Goal: Task Accomplishment & Management: Manage account settings

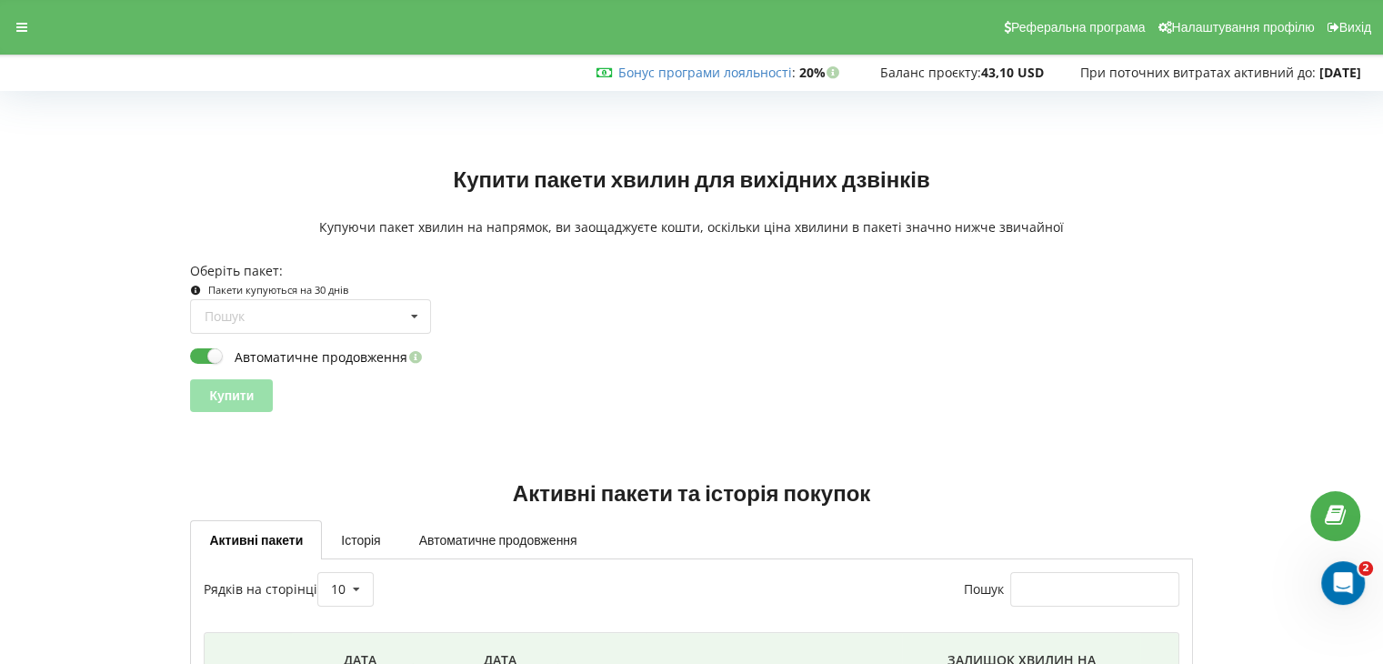
click at [0, 260] on div "Обробка... Купити пакети хвилин для вихідних дзвінків Купуючи пакет хвилин на н…" at bounding box center [691, 474] width 1383 height 793
click at [33, 26] on div at bounding box center [21, 27] width 33 height 25
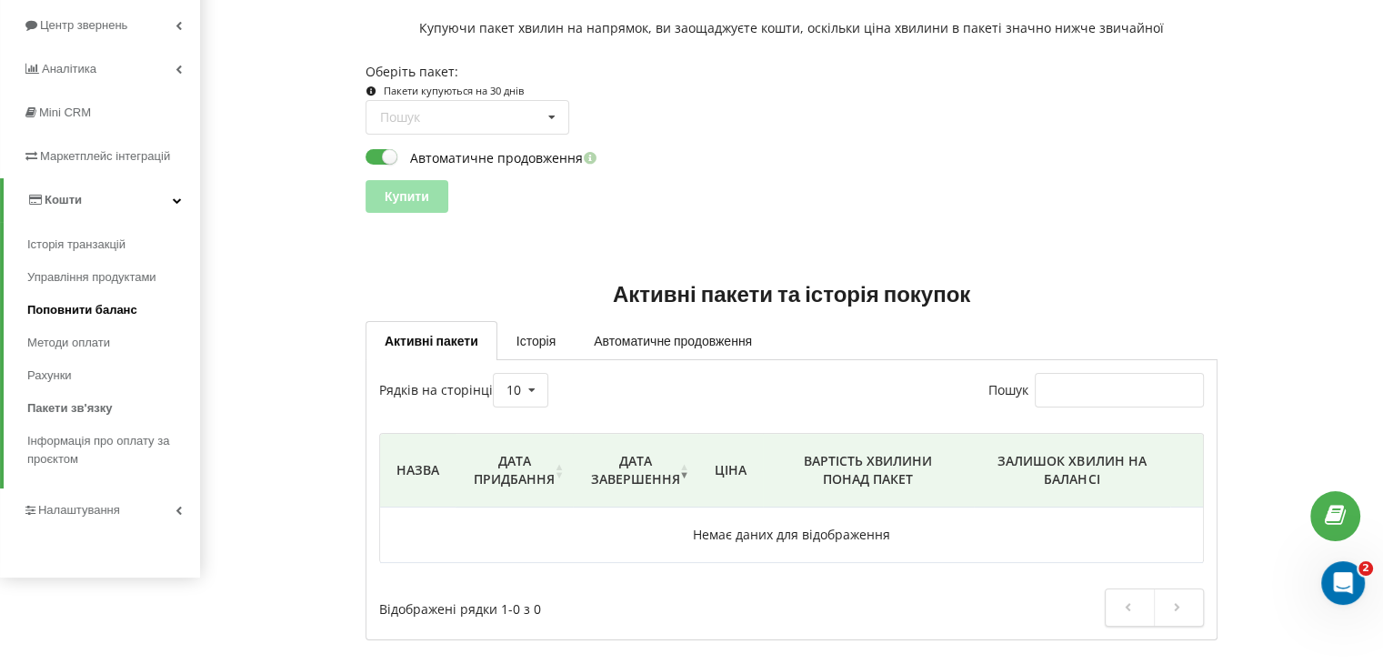
scroll to position [205, 0]
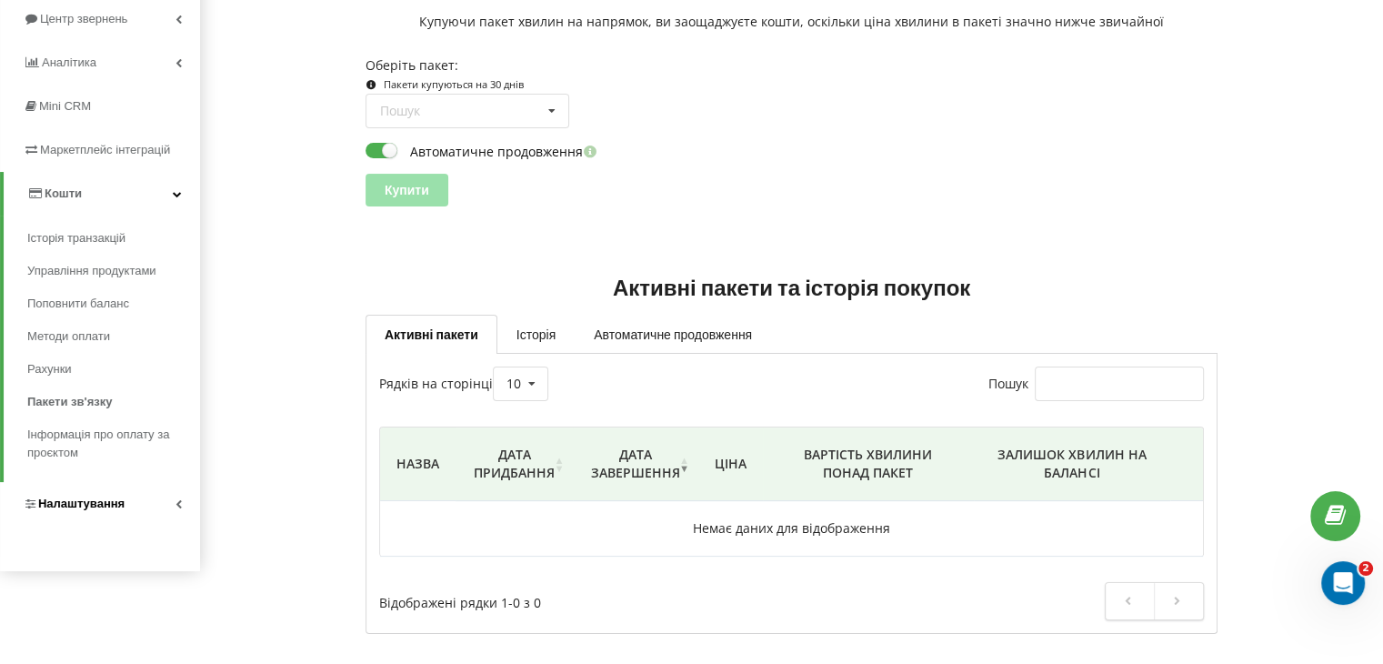
click at [92, 508] on span "Налаштування" at bounding box center [81, 503] width 86 height 14
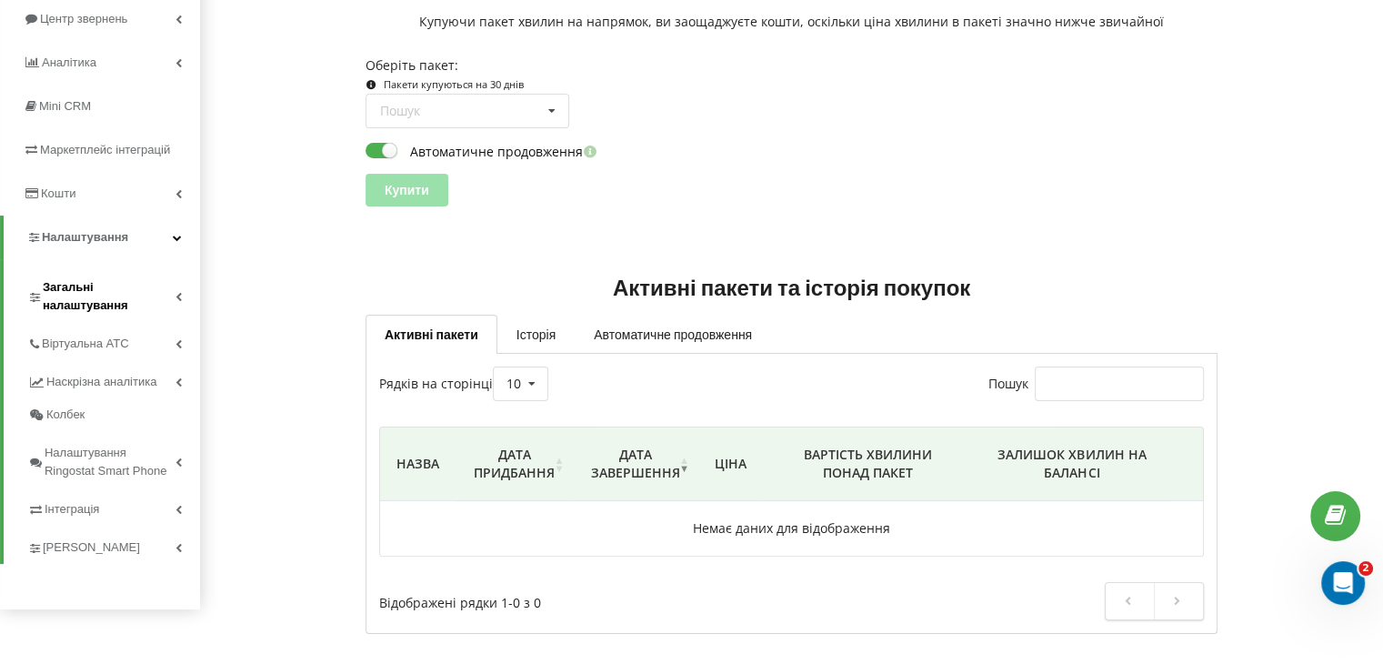
click at [138, 299] on span "Загальні налаштування" at bounding box center [109, 296] width 133 height 36
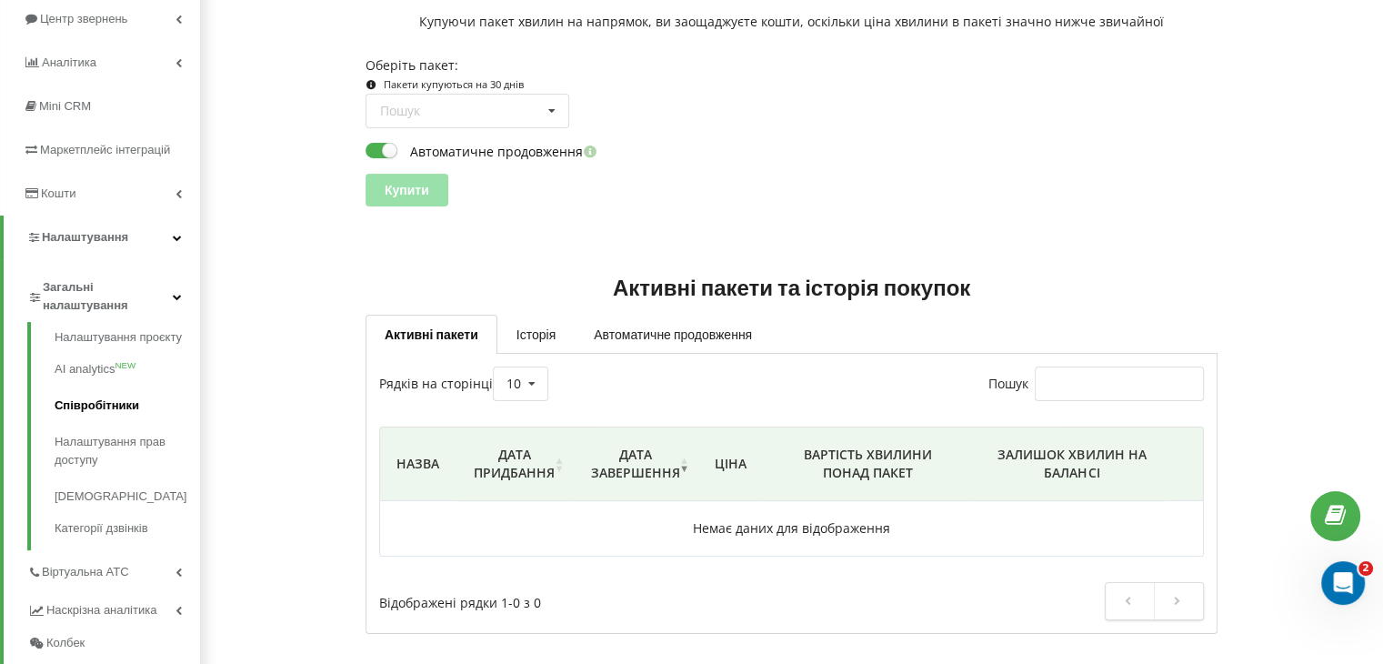
click at [113, 410] on link "Співробітники" at bounding box center [127, 405] width 145 height 36
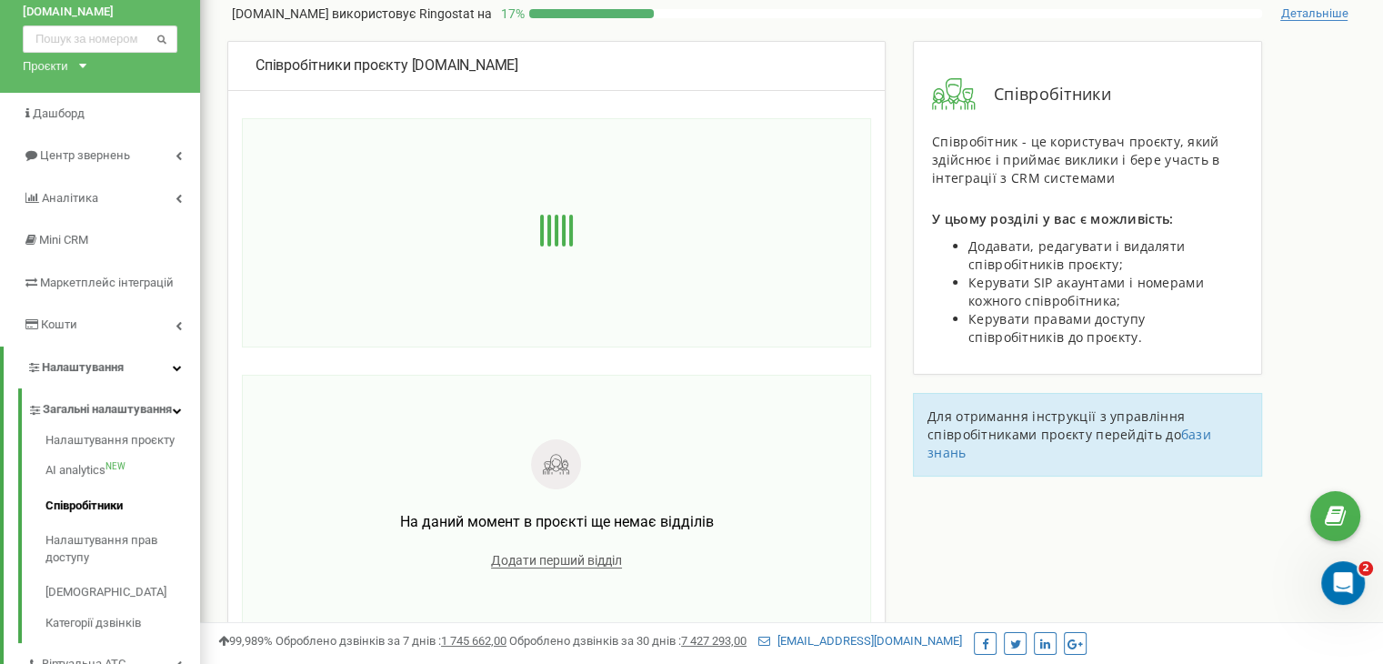
scroll to position [91, 0]
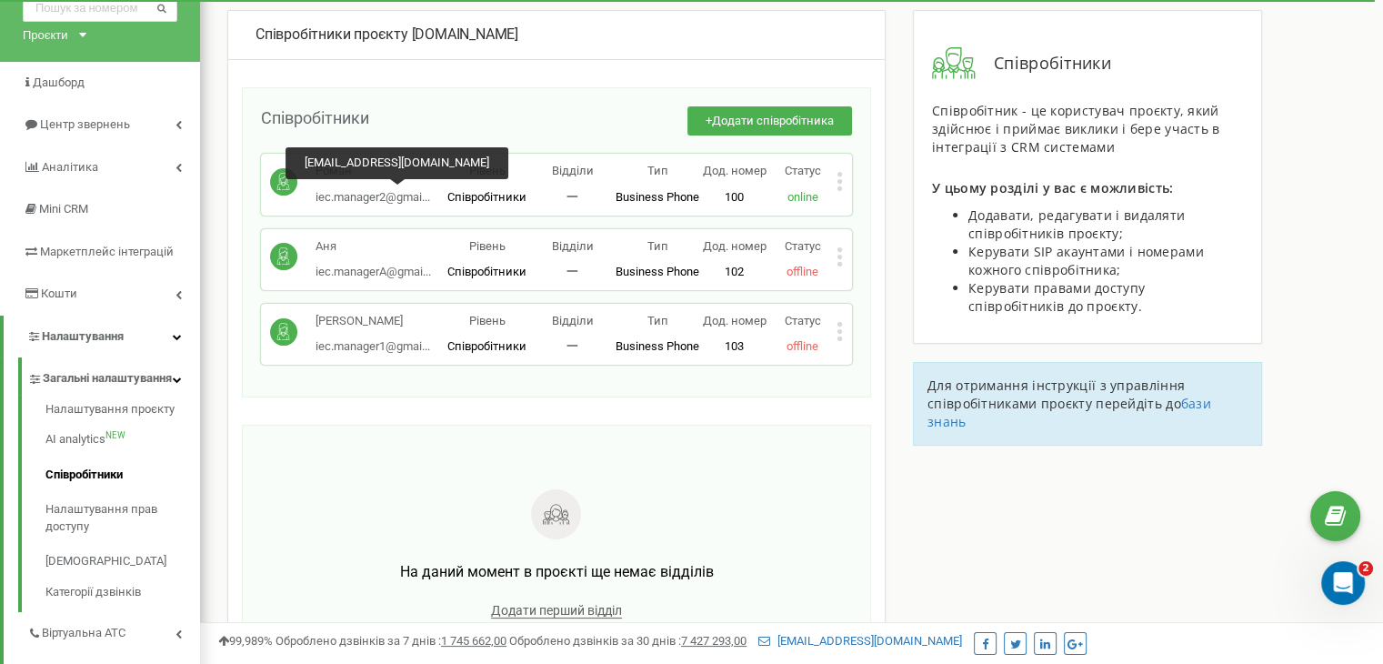
click at [356, 197] on span "iec.manager2@gmai..." at bounding box center [373, 197] width 115 height 14
click at [346, 200] on span "iec.manager2@gmai..." at bounding box center [373, 197] width 115 height 14
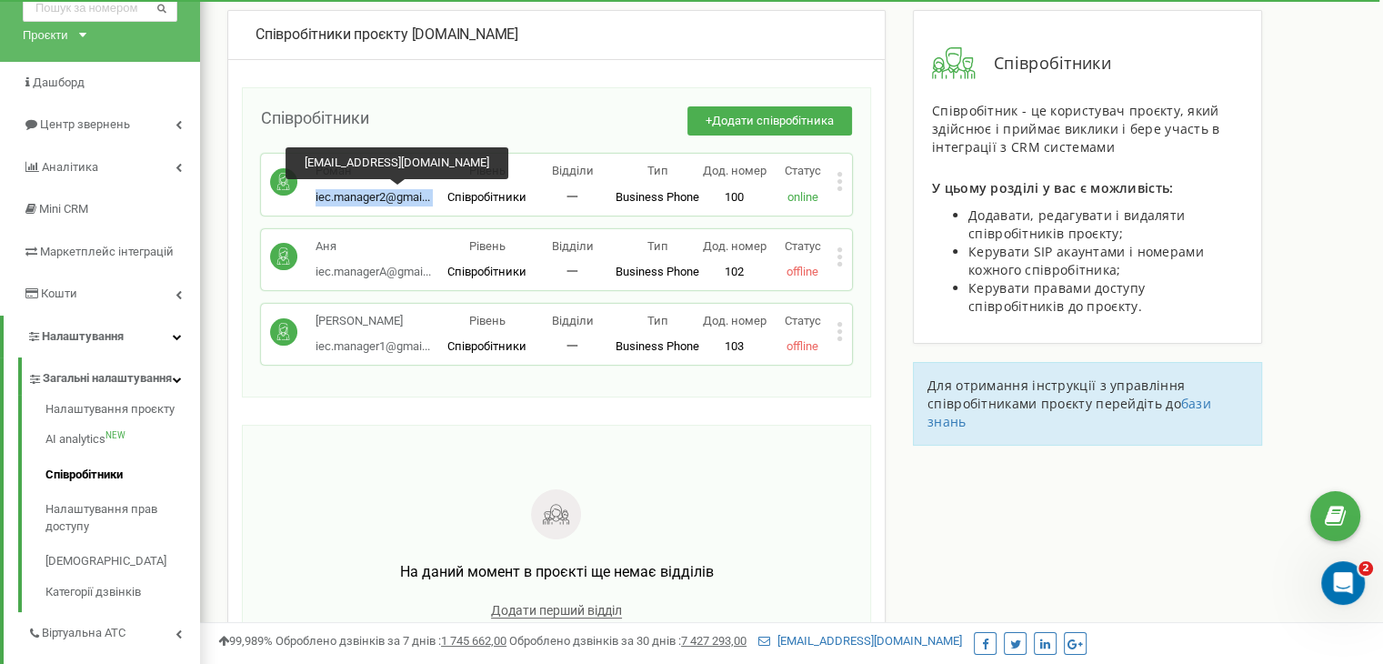
click at [346, 200] on span "iec.manager2@gmai..." at bounding box center [373, 197] width 115 height 14
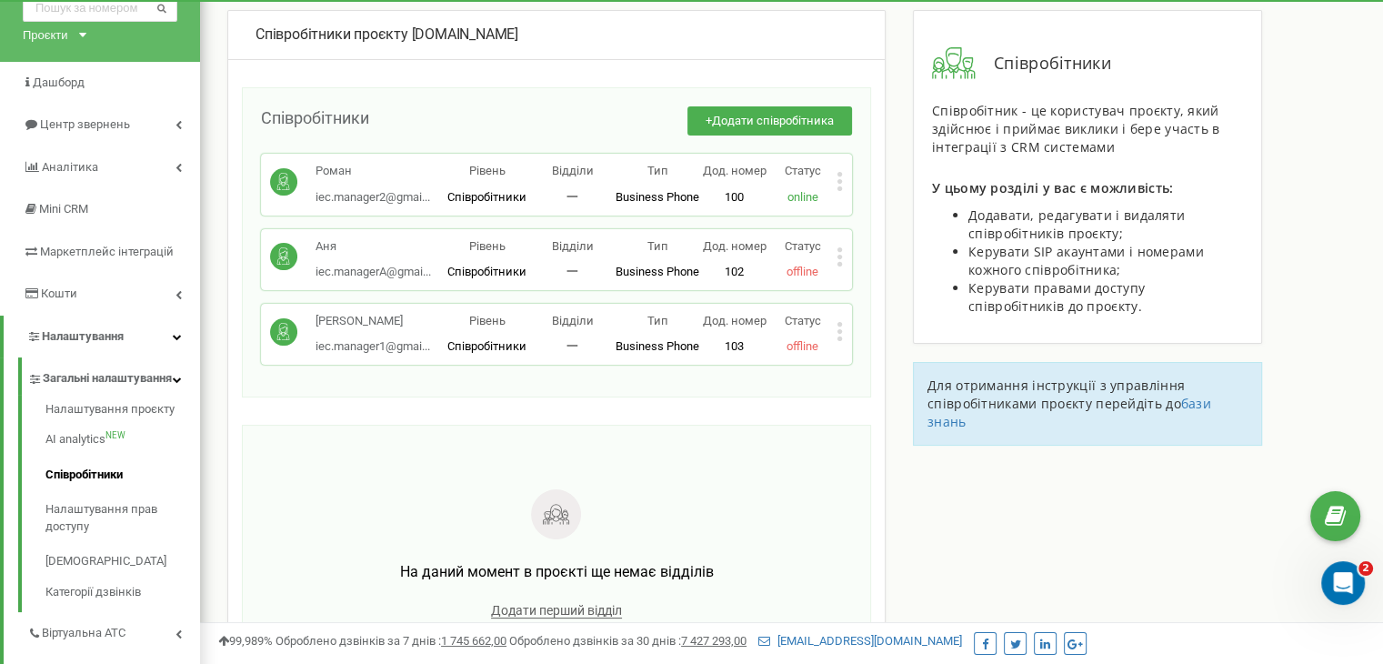
click at [839, 255] on icon at bounding box center [839, 256] width 5 height 5
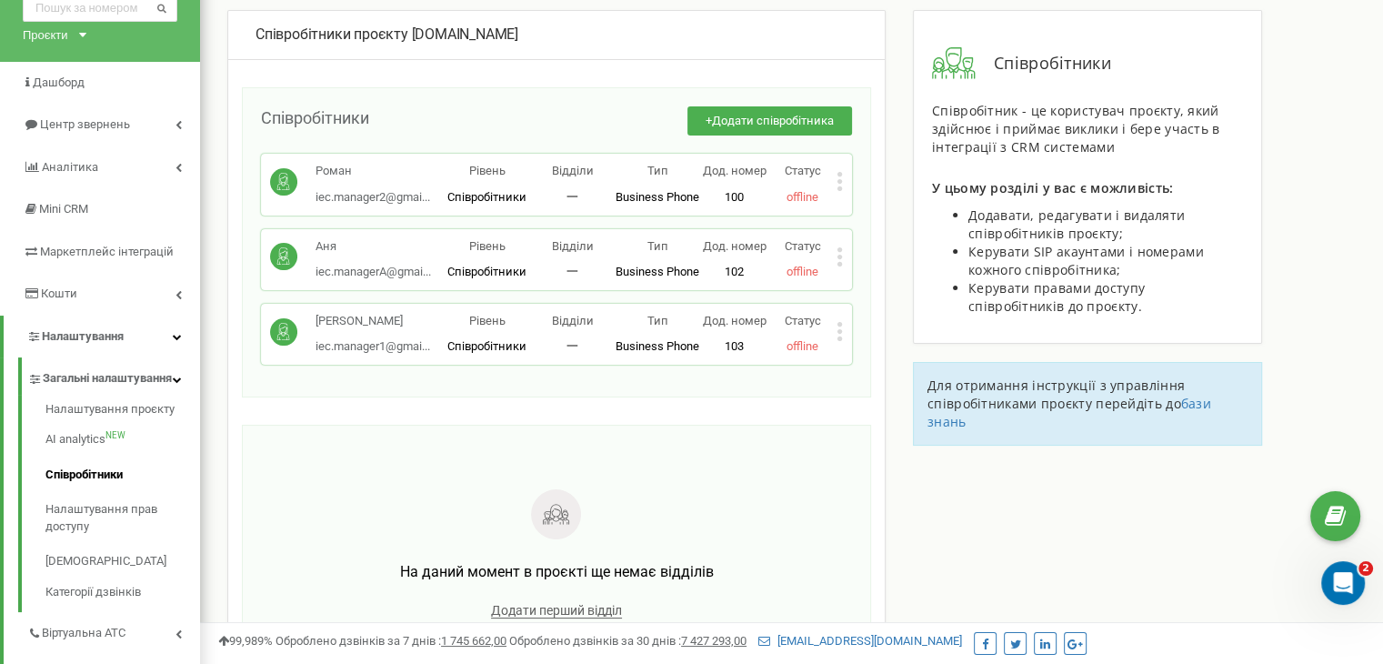
click at [844, 255] on div "Аня iec.managerA@gmai... iec.managerA@gmail.com Рівень Співробітники Відділи 一 …" at bounding box center [556, 259] width 591 height 61
click at [839, 255] on icon at bounding box center [839, 256] width 5 height 5
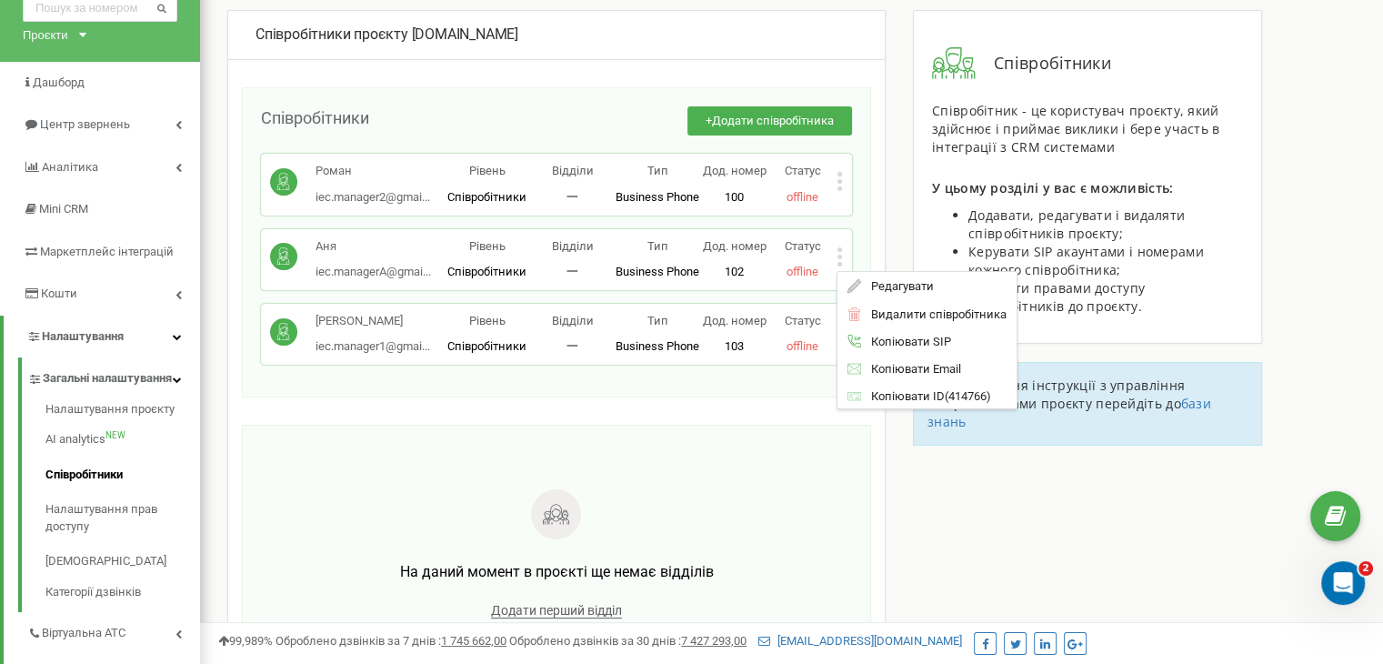
click at [1277, 508] on div "Співробітники проєкту landing.iec.kiev.ua Співробітники + Додати співробітника …" at bounding box center [792, 422] width 1156 height 824
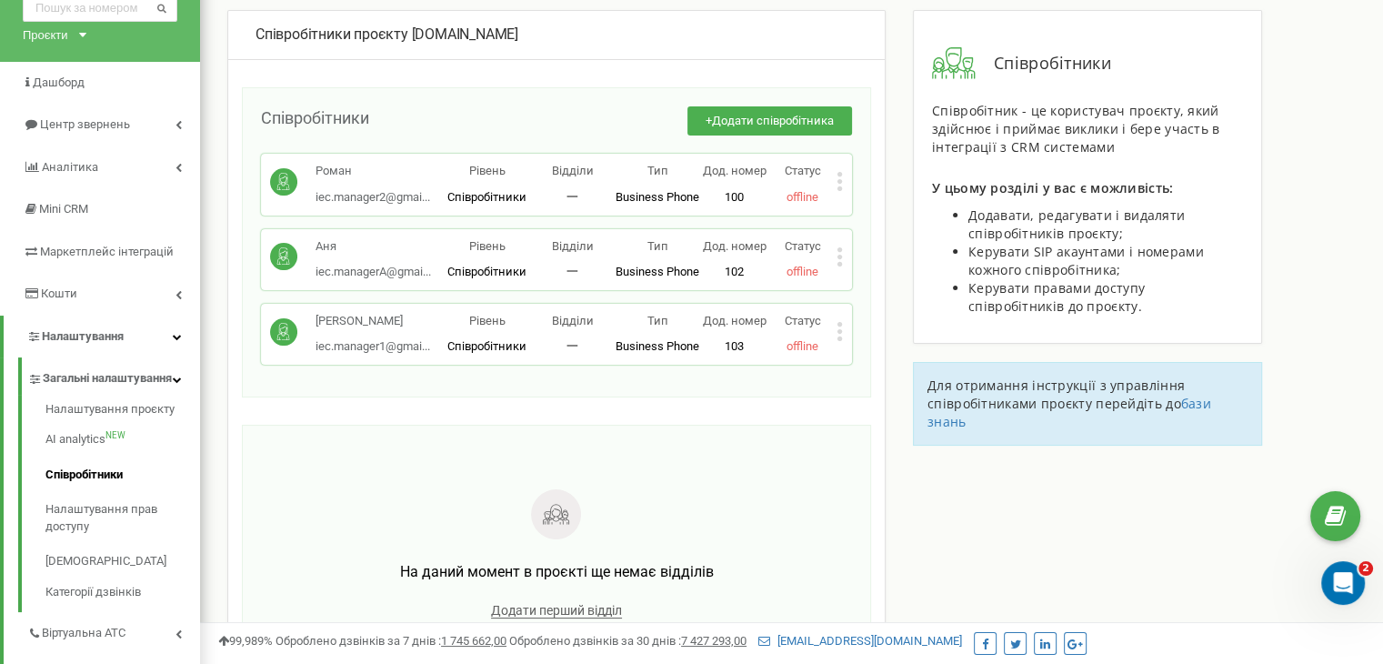
click at [840, 252] on icon at bounding box center [839, 256] width 6 height 19
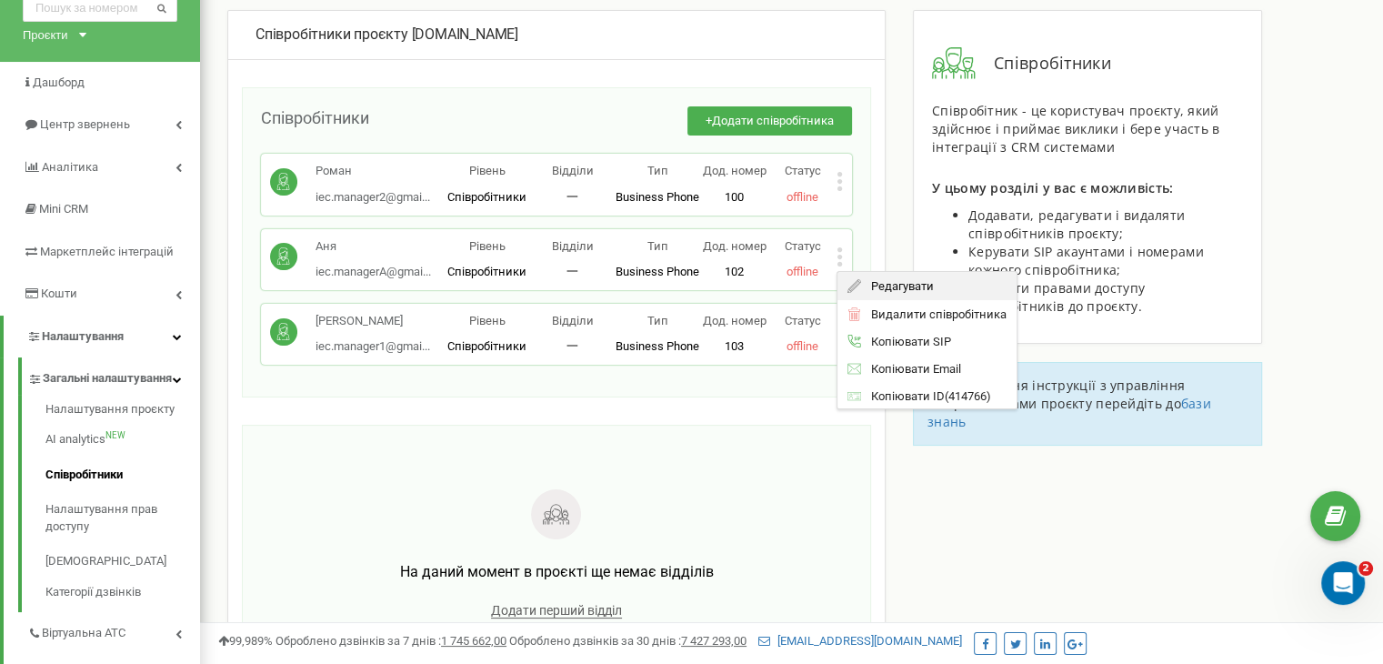
click at [886, 288] on span "Редагувати" at bounding box center [897, 286] width 72 height 12
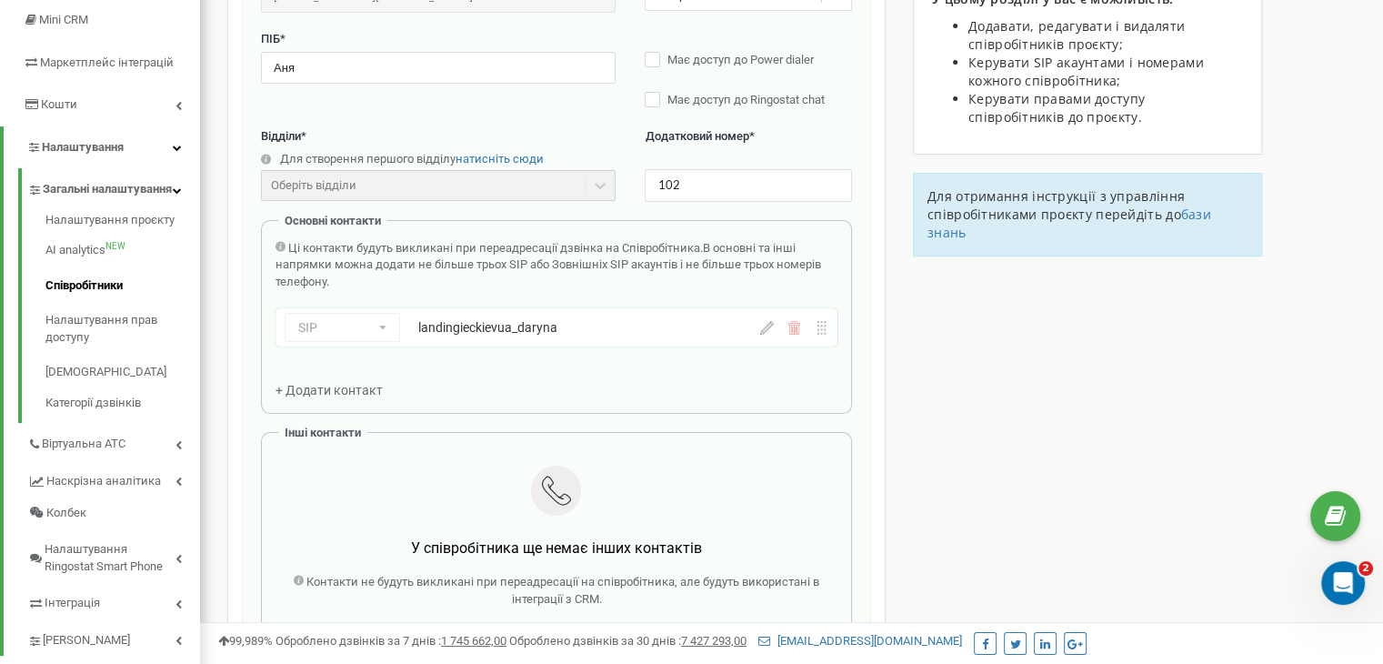
scroll to position [276, 0]
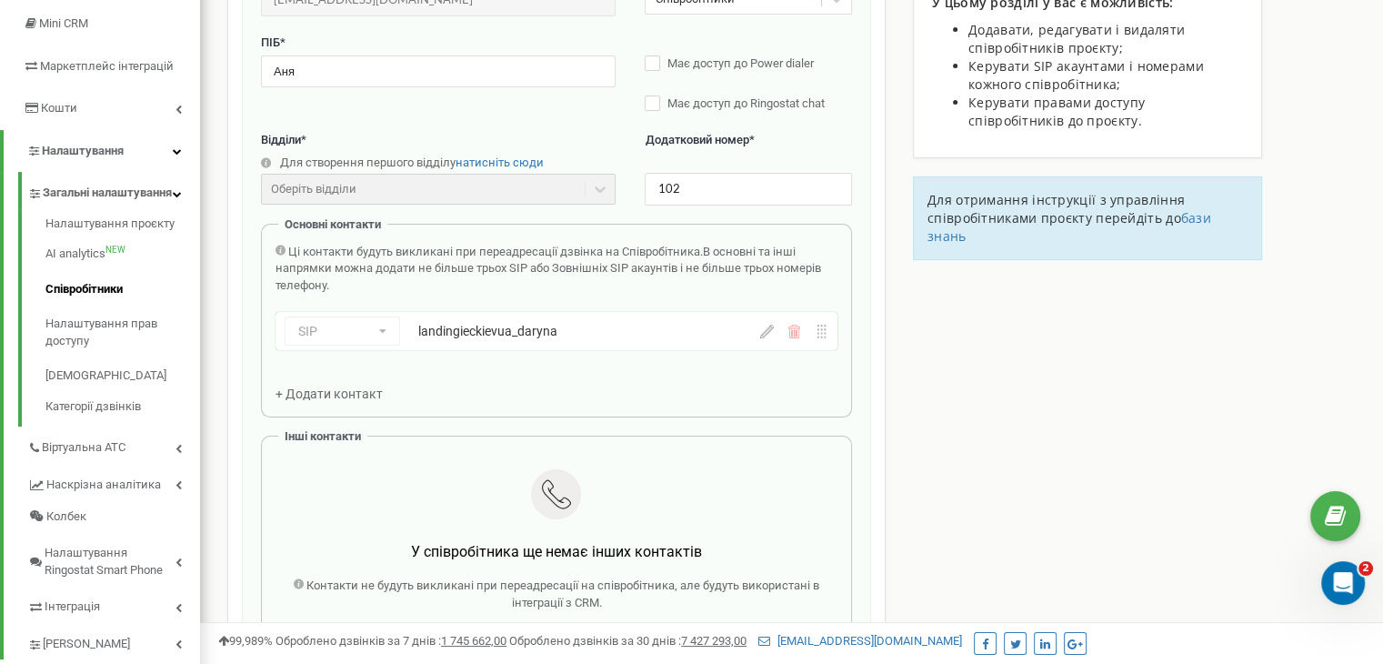
click at [1158, 466] on div "Співробітники проєкту landing.iec.kiev.ua Редагування співробітника Email * iec…" at bounding box center [792, 518] width 1156 height 1387
click at [389, 333] on div "SIP Номер телефону SIP Зовнішній SIP landingieckievua_daryna" at bounding box center [516, 330] width 462 height 29
click at [355, 332] on div "SIP Номер телефону SIP Зовнішній SIP landingieckievua_daryna" at bounding box center [516, 330] width 462 height 29
click at [769, 338] on div "SIP Номер телефону SIP Зовнішній SIP landingieckievua_daryna" at bounding box center [556, 331] width 562 height 38
click at [768, 334] on icon at bounding box center [767, 332] width 14 height 14
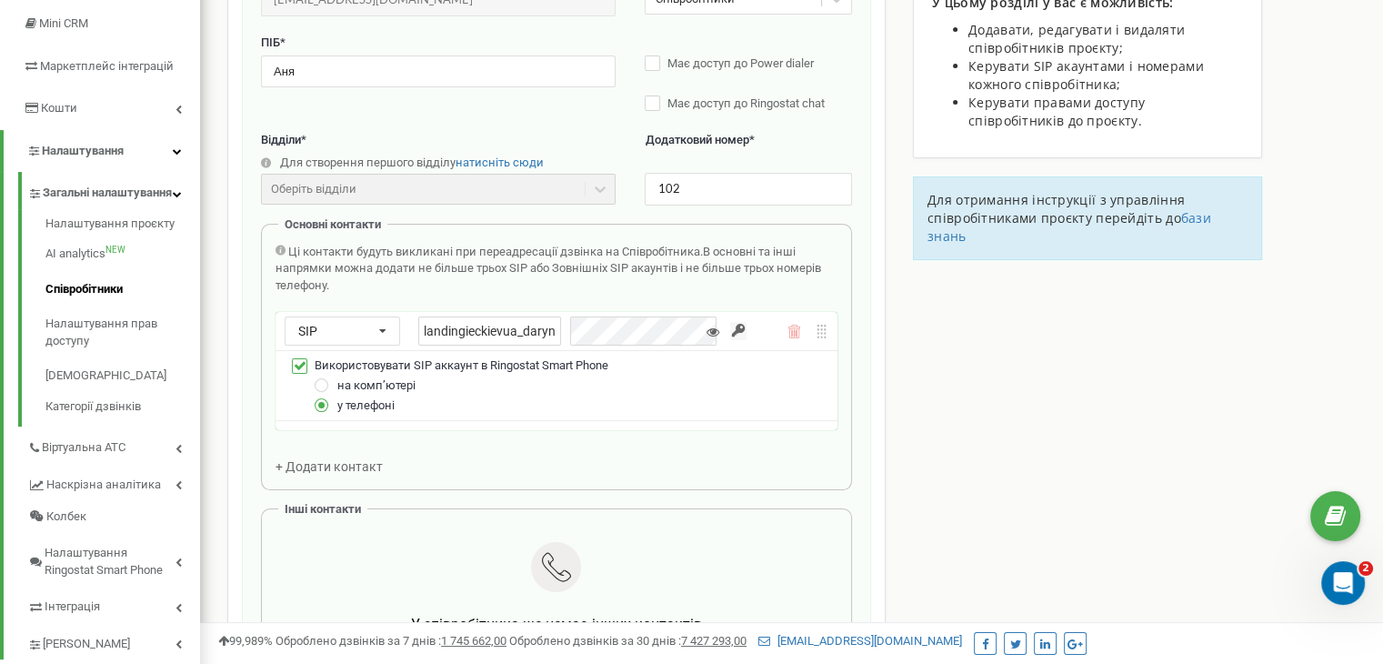
click at [388, 383] on span "на компʼютері" at bounding box center [376, 385] width 78 height 14
click at [312, 383] on div "на компʼютері" at bounding box center [567, 386] width 521 height 20
click at [322, 377] on label at bounding box center [322, 377] width 15 height 0
click at [0, 0] on input "на компʼютері" at bounding box center [0, 0] width 0 height 0
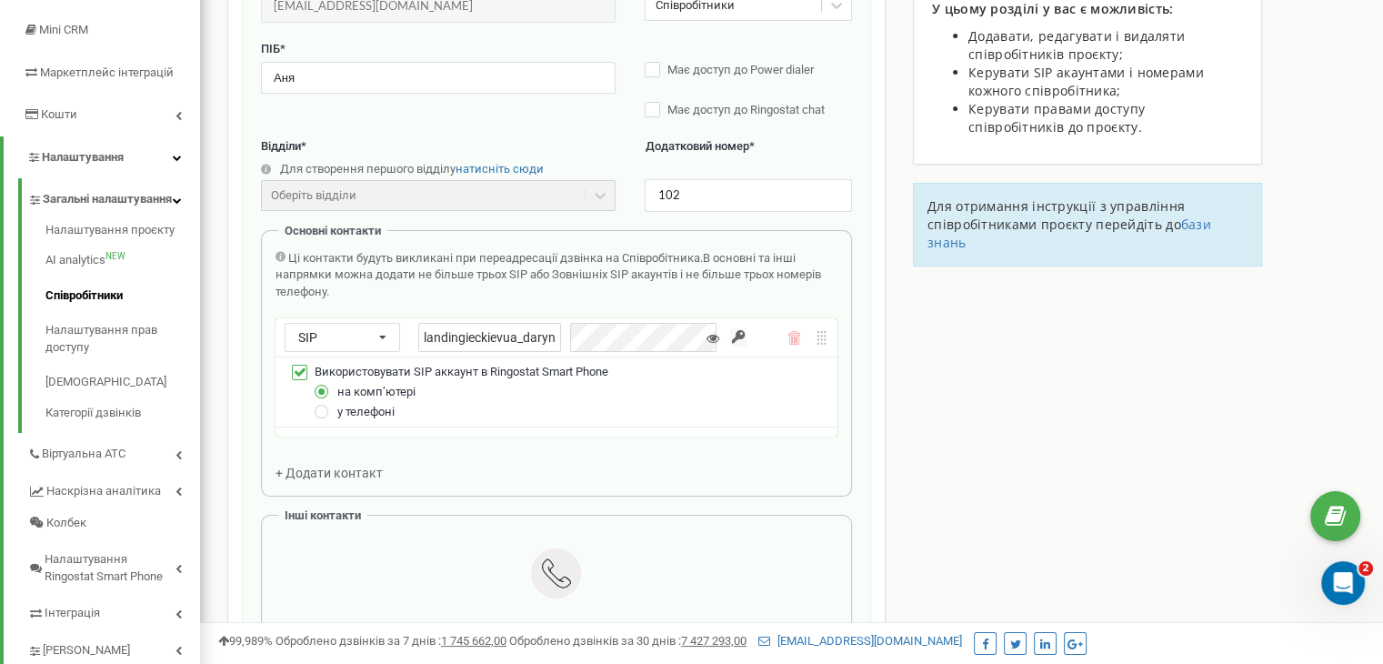
scroll to position [185, 0]
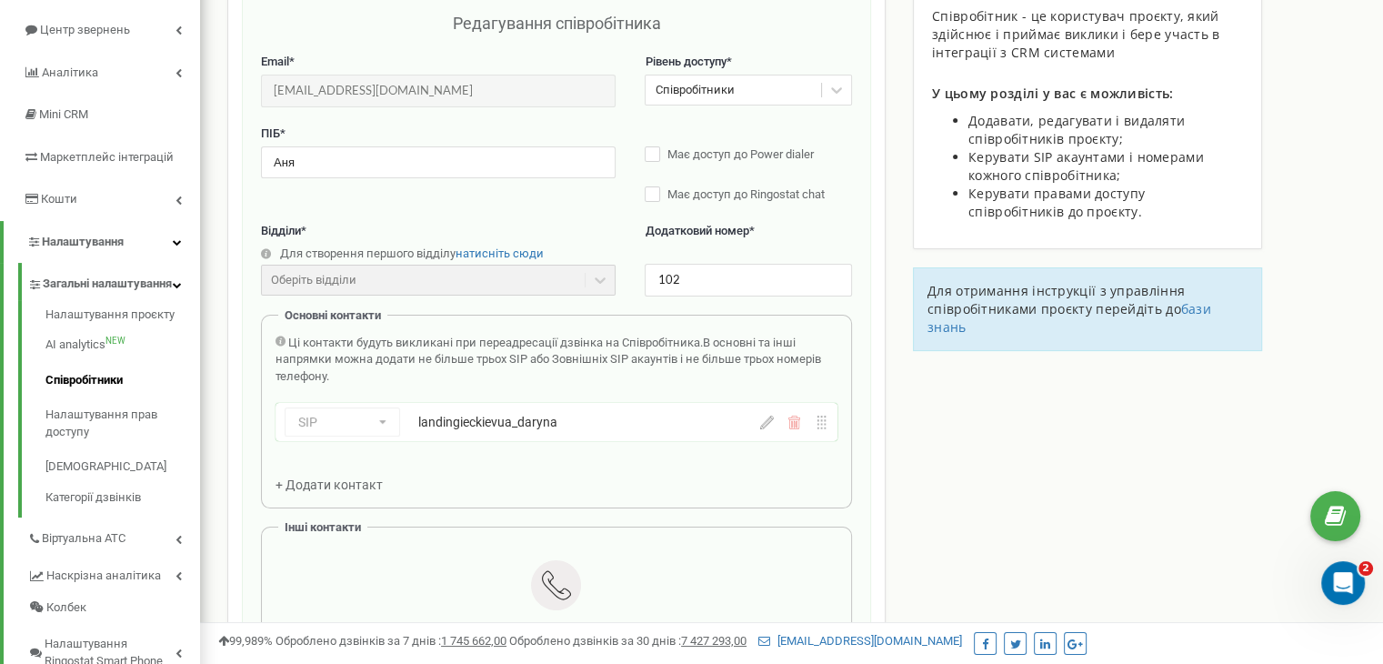
click at [1033, 442] on div "Співробітники проєкту landing.iec.kiev.ua Редагування співробітника Email * iec…" at bounding box center [792, 608] width 1156 height 1387
click at [765, 422] on icon at bounding box center [767, 423] width 14 height 14
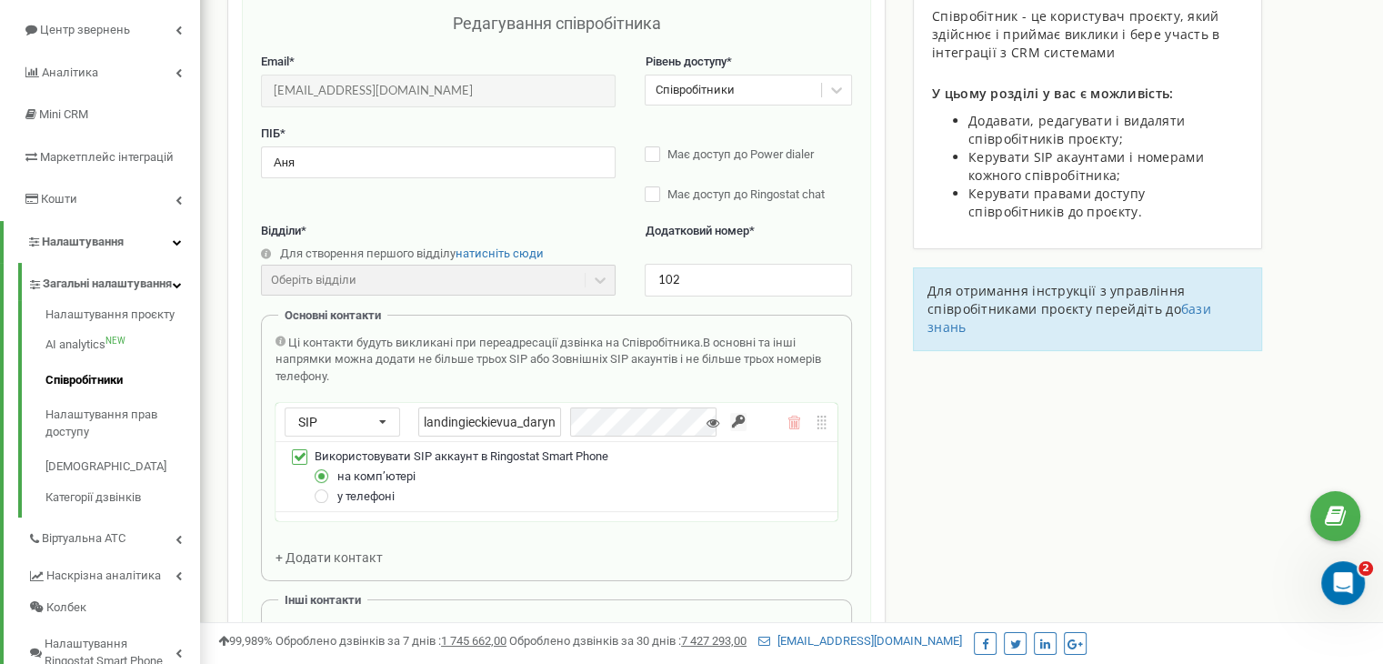
click at [1274, 423] on div "Співробітники проєкту landing.iec.kiev.ua Редагування співробітника Email * iec…" at bounding box center [792, 644] width 1156 height 1459
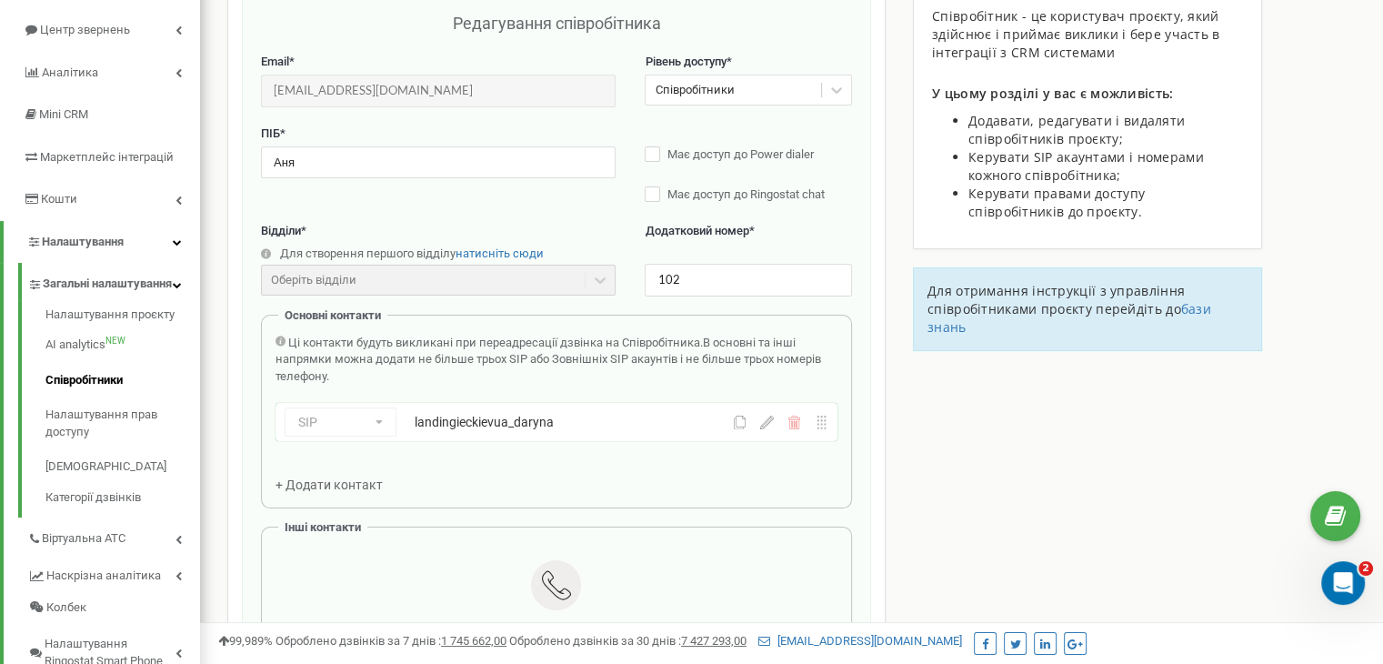
click at [746, 429] on div "SIP Номер телефону SIP Зовнішній SIP landingieckievua_daryna" at bounding box center [556, 422] width 562 height 38
click at [761, 426] on icon at bounding box center [767, 423] width 14 height 14
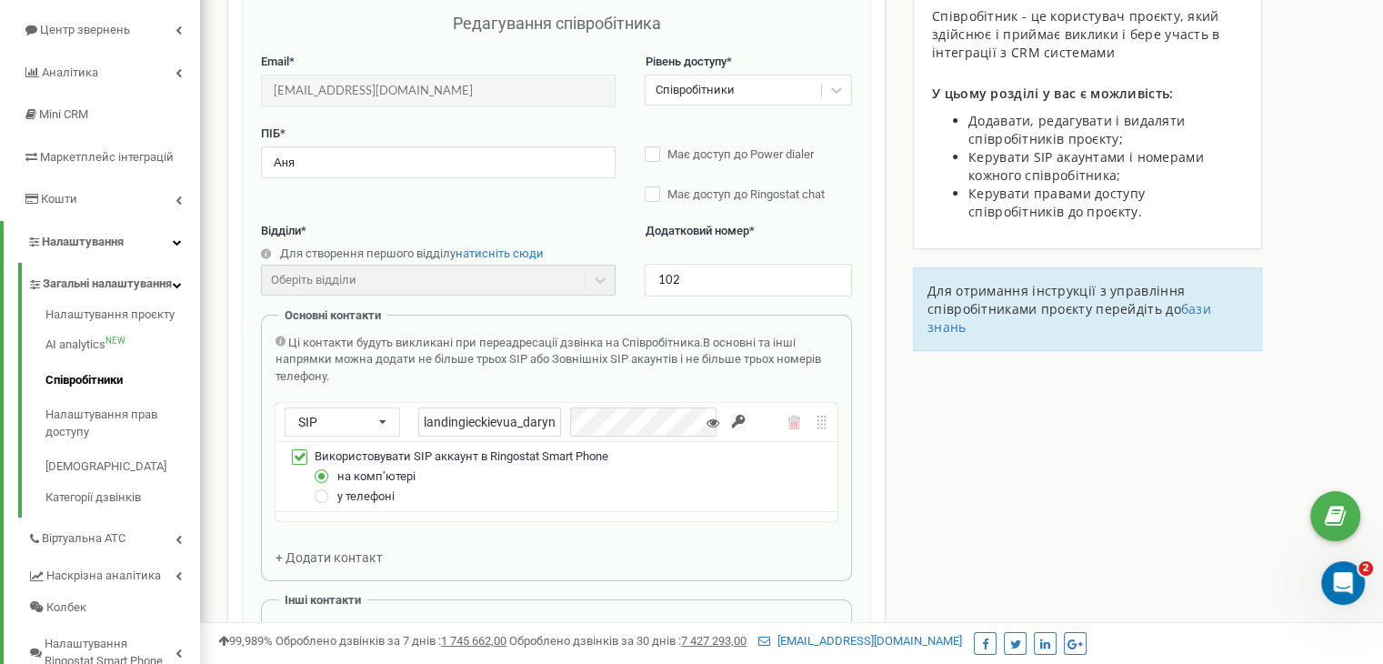
click at [483, 536] on div "Email * iec.managerA@gmail.com Email недоступний для редагування. Ви можете ств…" at bounding box center [556, 464] width 591 height 820
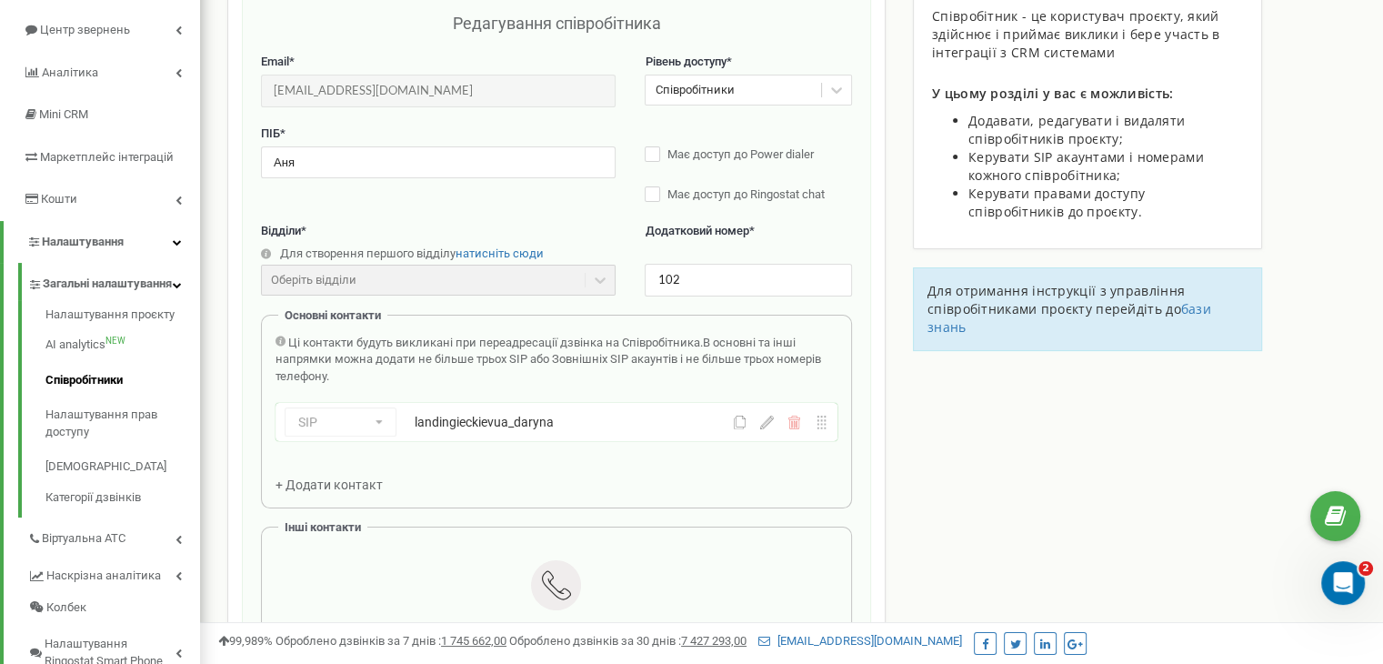
click at [766, 422] on icon at bounding box center [767, 423] width 14 height 14
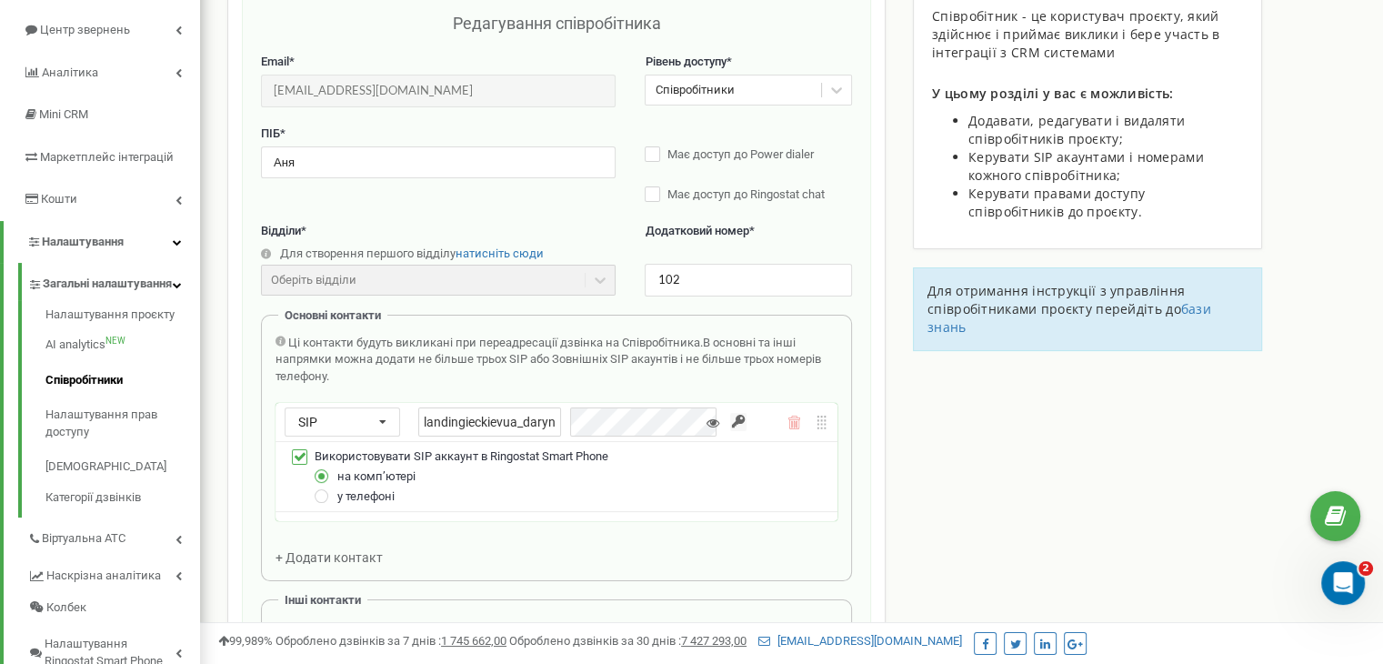
click at [928, 488] on div "Співробітники проєкту landing.iec.kiev.ua Редагування співробітника Email * iec…" at bounding box center [792, 644] width 1156 height 1459
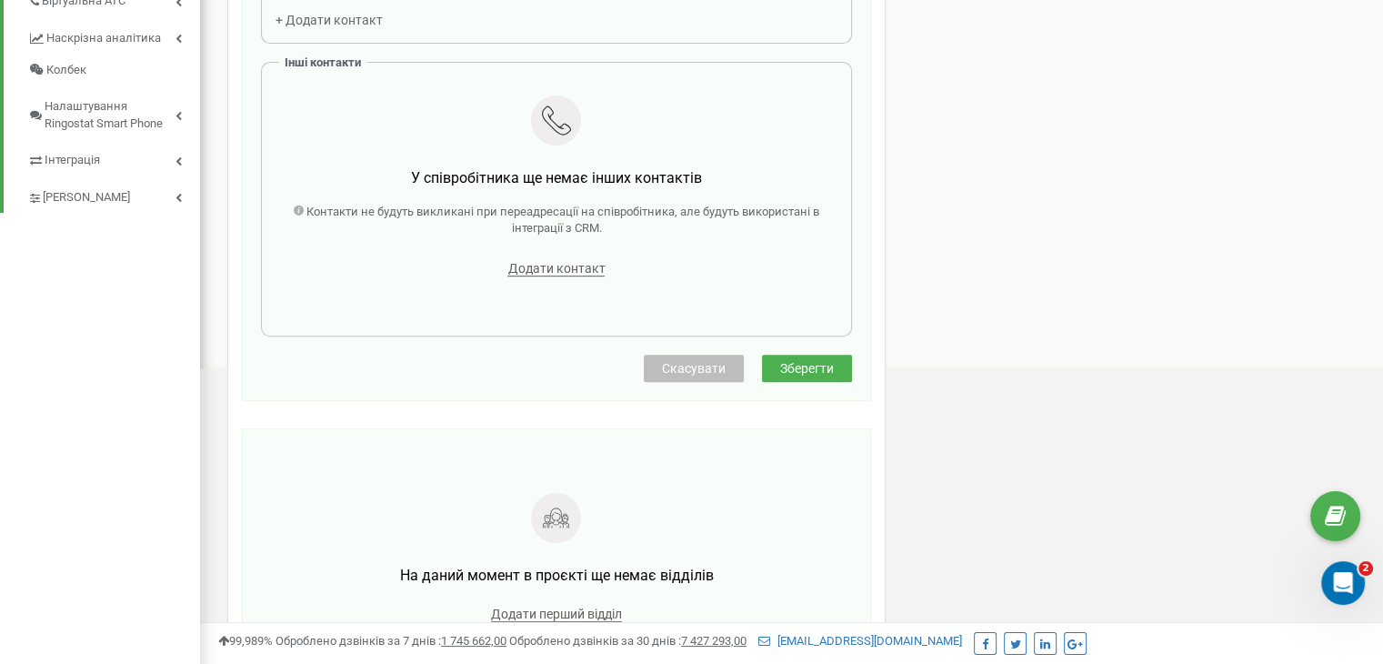
scroll to position [712, 0]
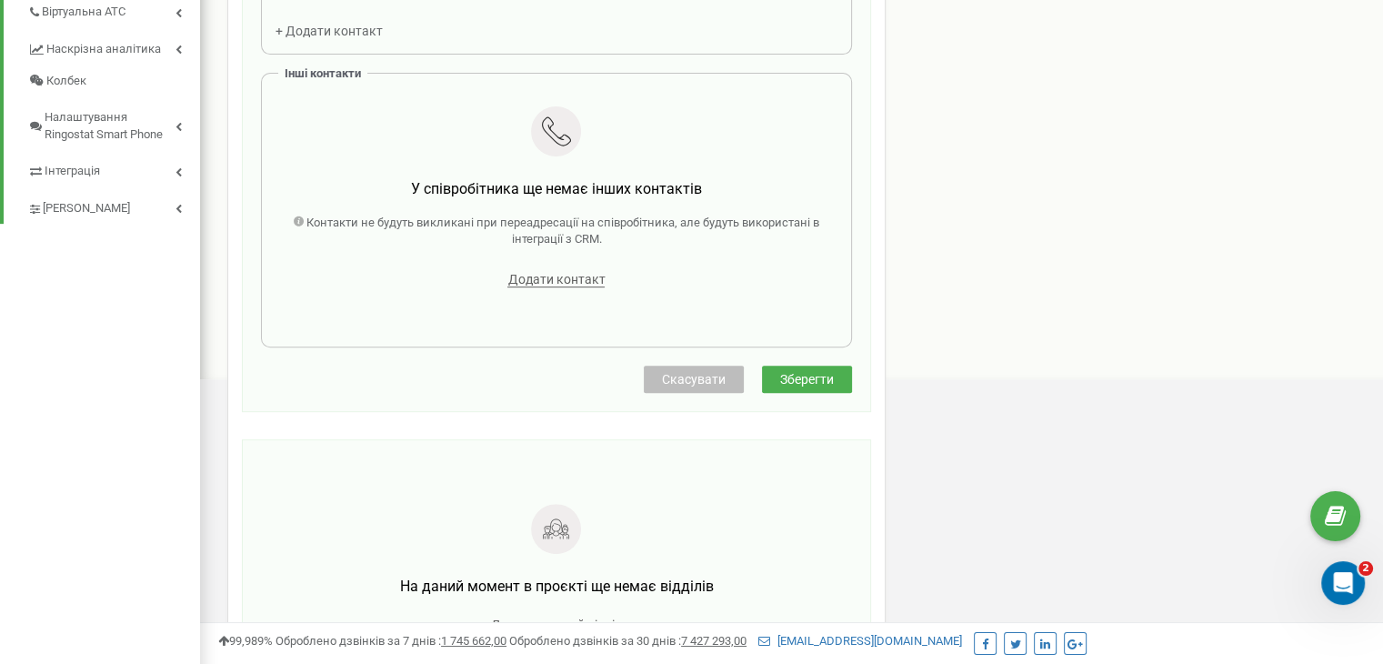
click at [824, 388] on button "Зберегти" at bounding box center [807, 379] width 90 height 27
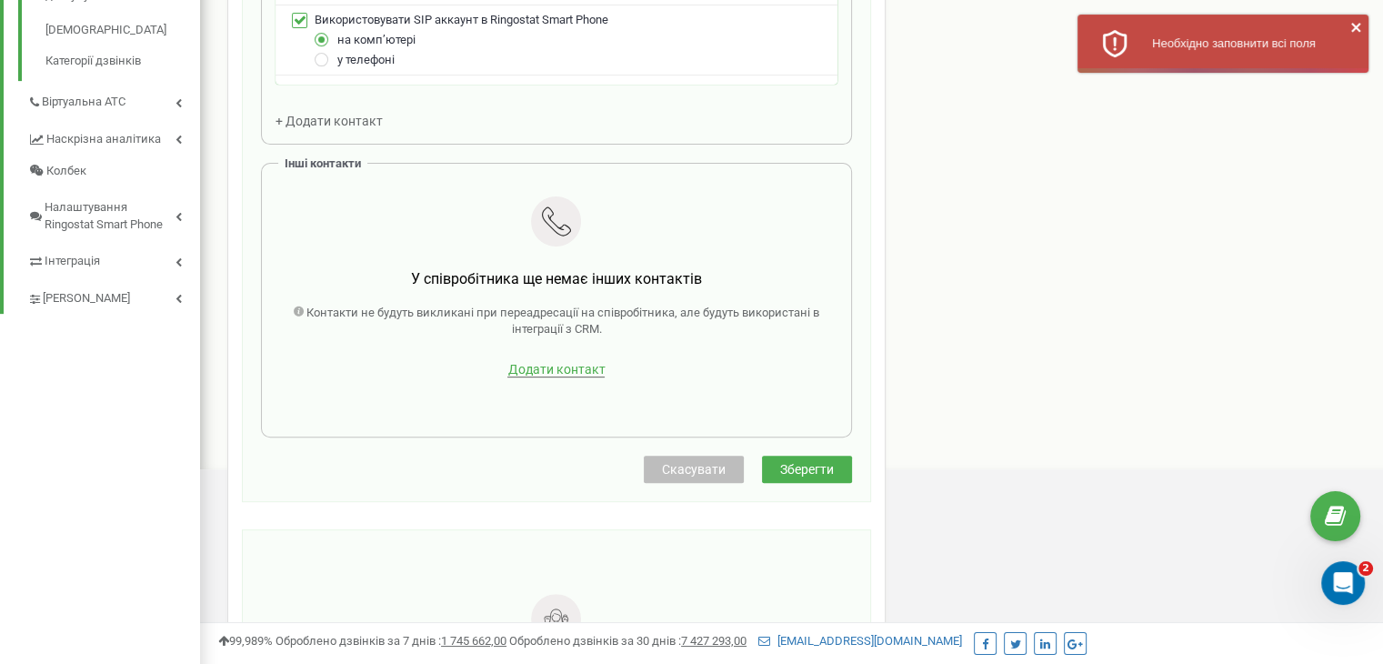
scroll to position [636, 0]
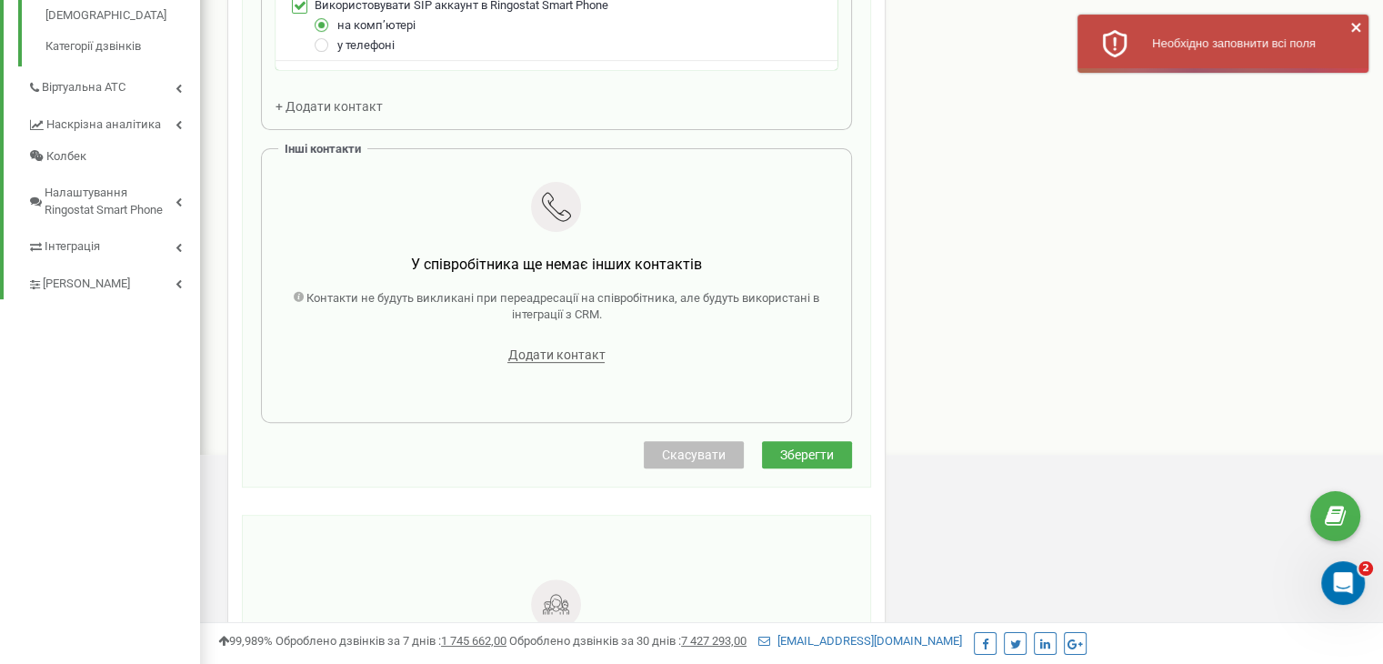
click at [808, 452] on span "Зберегти" at bounding box center [807, 454] width 54 height 15
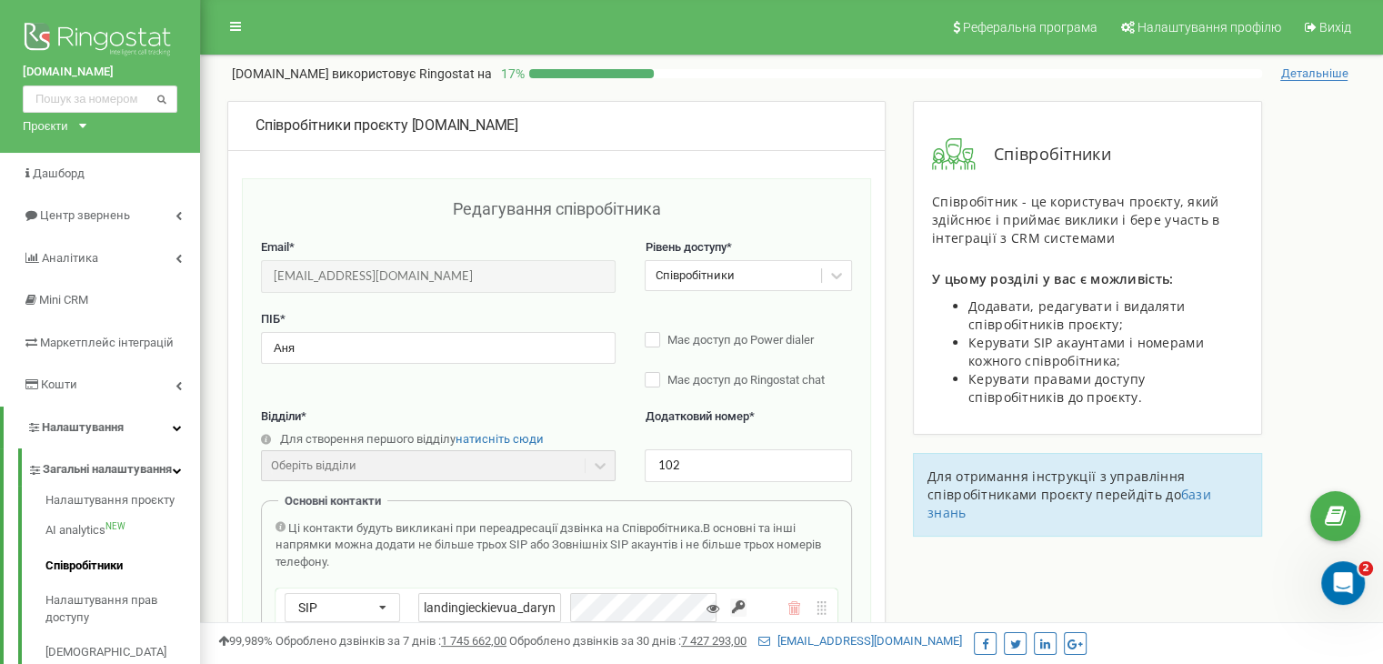
scroll to position [91, 0]
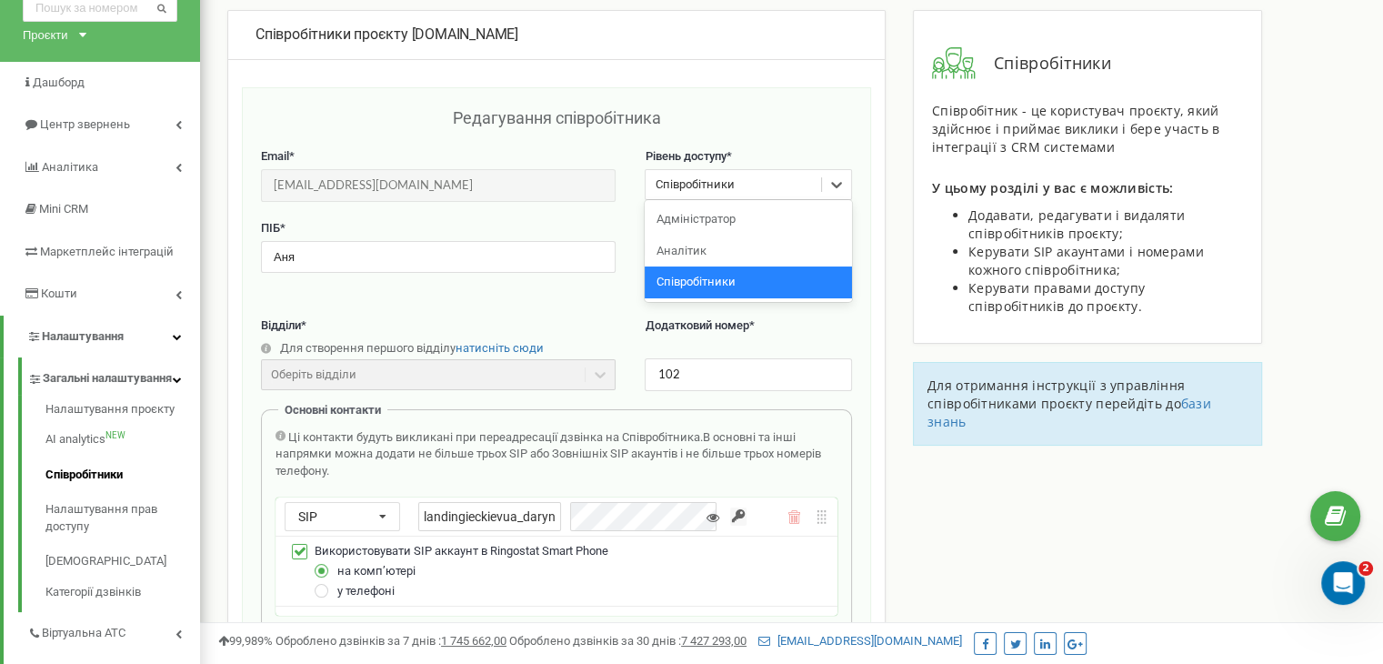
click at [773, 185] on div "Співробітники" at bounding box center [733, 185] width 175 height 28
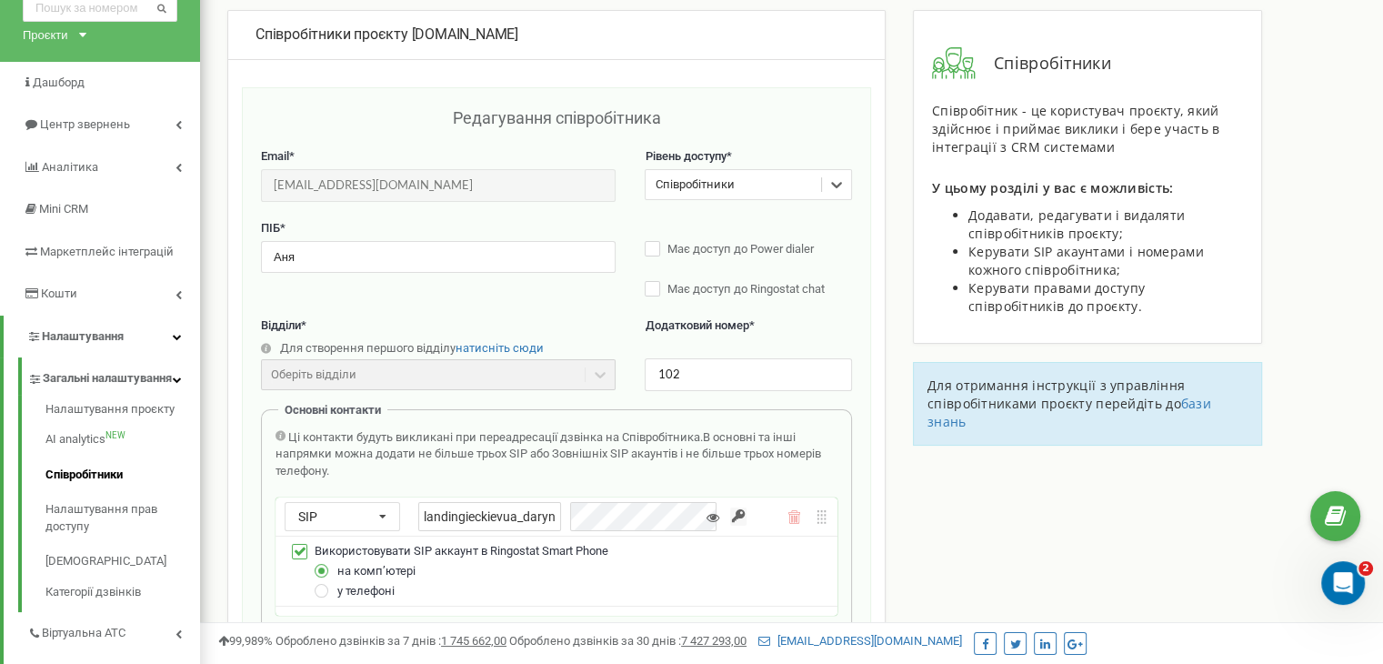
click at [773, 185] on div "Співробітники" at bounding box center [733, 185] width 175 height 28
click at [587, 303] on div "ПІБ * Аня Має доступ до Power dialer Має доступ до Ringostat chat" at bounding box center [556, 268] width 591 height 97
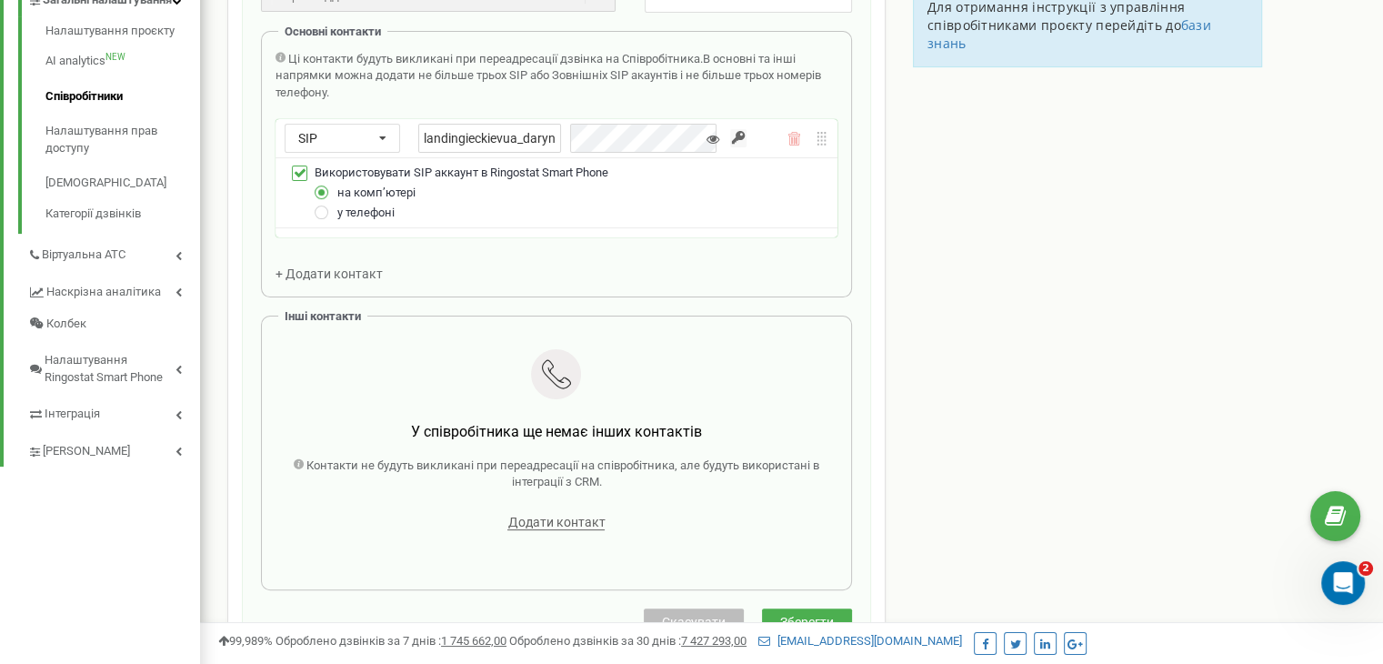
scroll to position [546, 0]
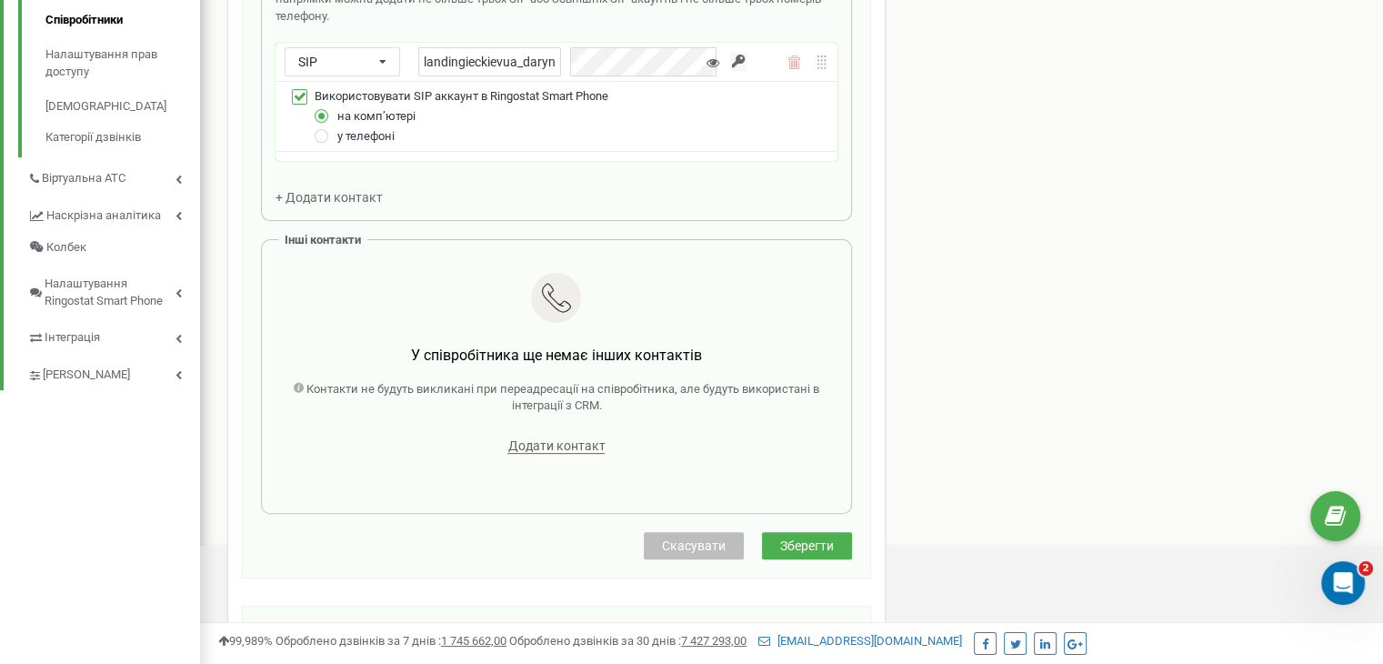
click at [804, 538] on span "Зберегти" at bounding box center [807, 545] width 54 height 15
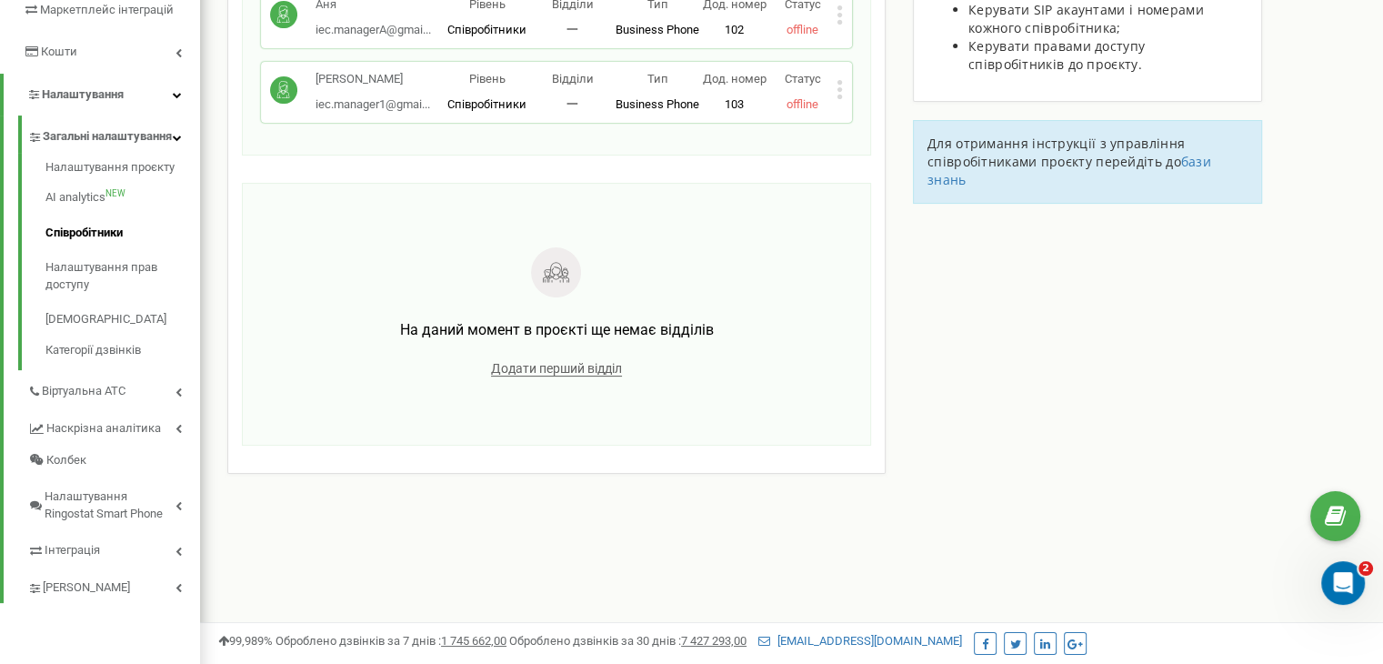
scroll to position [155, 0]
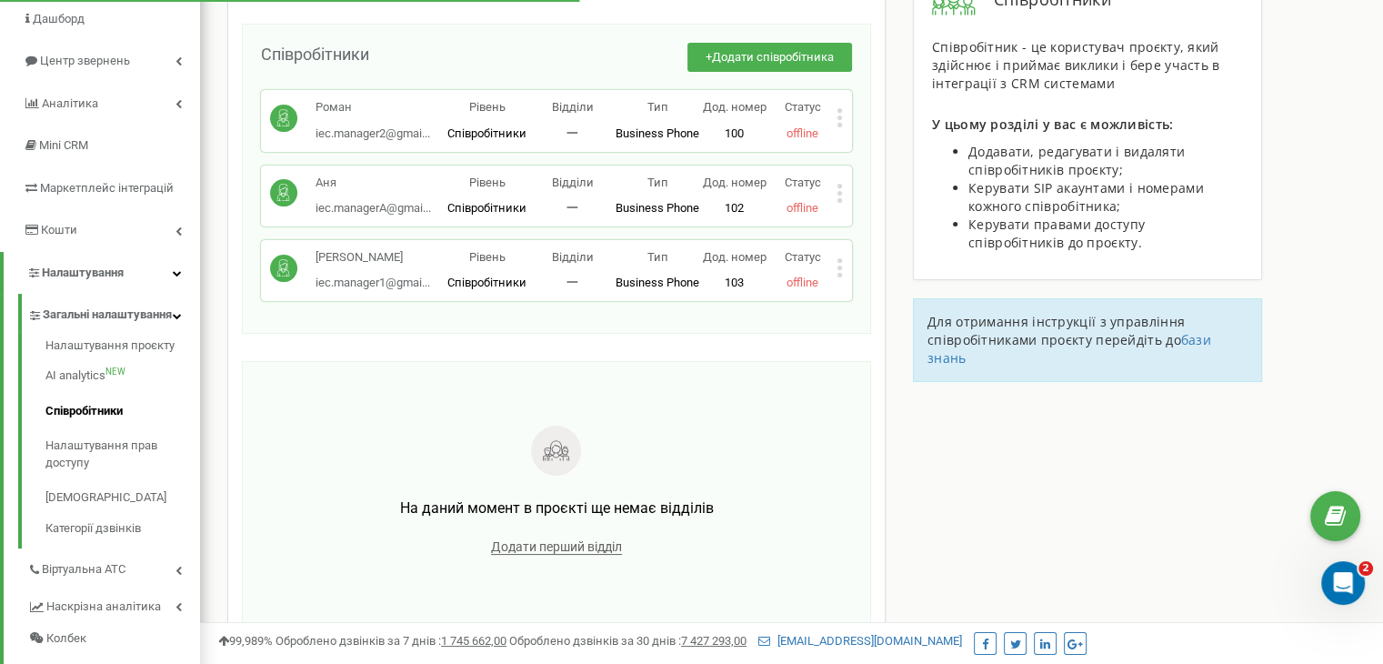
click at [843, 191] on div "Аня iec.managerA@gmai... iec.managerA@gmail.com Рівень Співробітники Відділи 一 …" at bounding box center [556, 195] width 591 height 61
click at [842, 190] on icon at bounding box center [839, 193] width 6 height 19
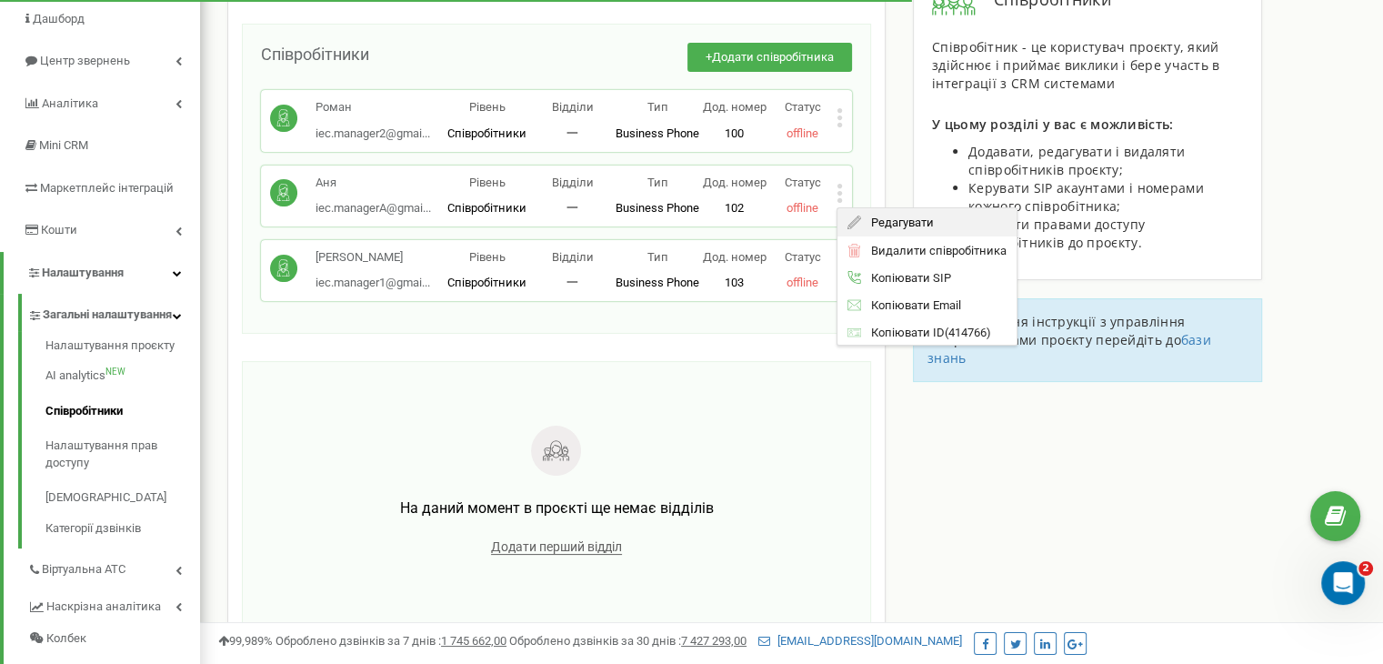
click at [938, 229] on div "Редагувати" at bounding box center [926, 222] width 179 height 28
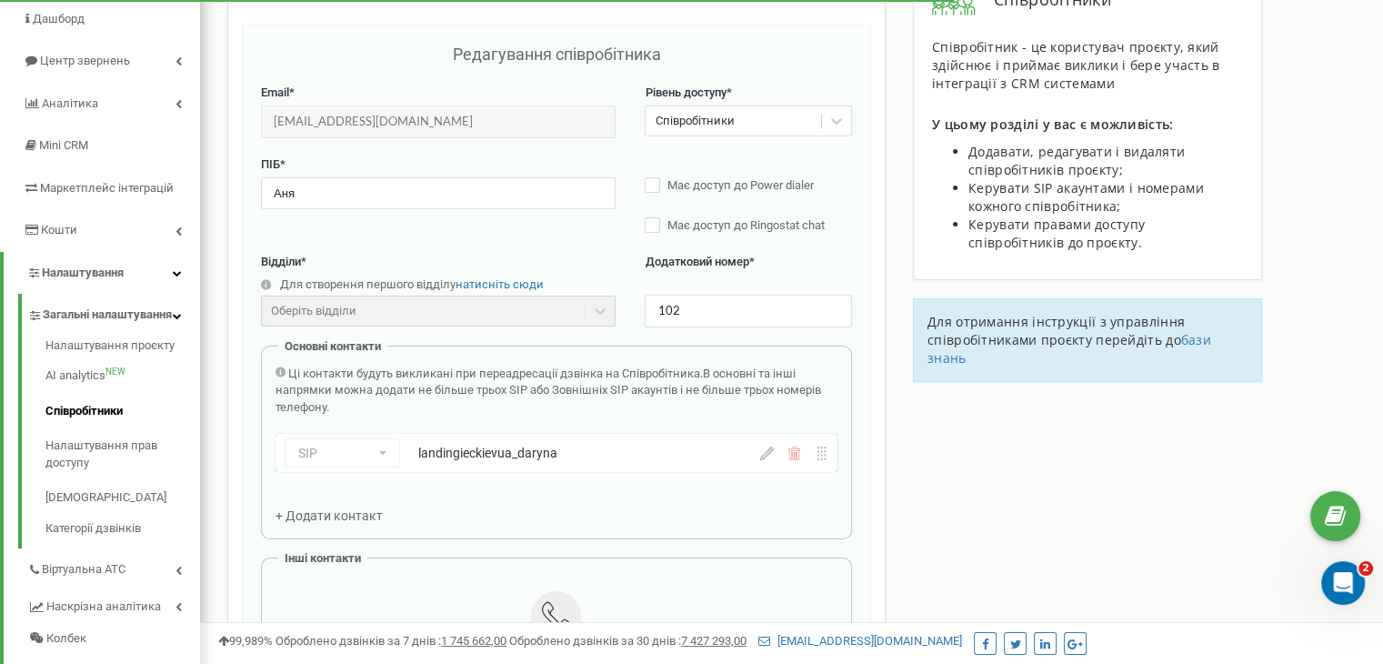
scroll to position [182, 0]
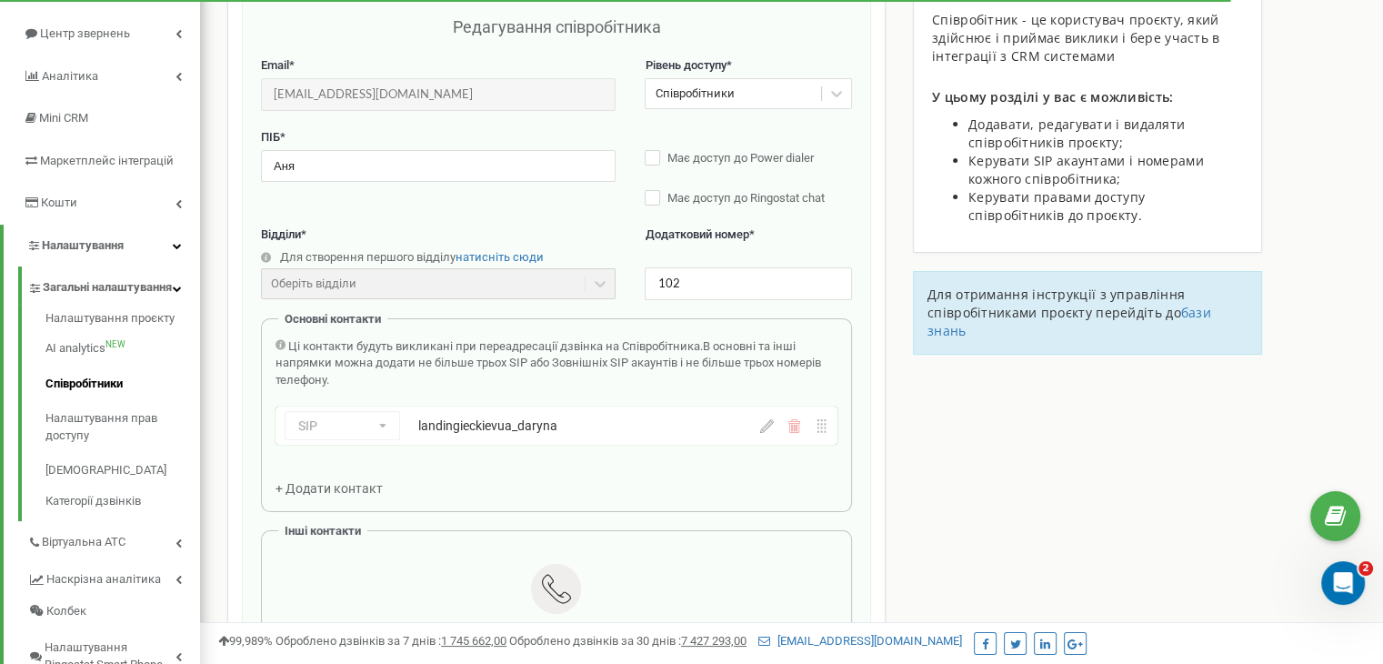
click at [765, 426] on icon at bounding box center [767, 426] width 14 height 14
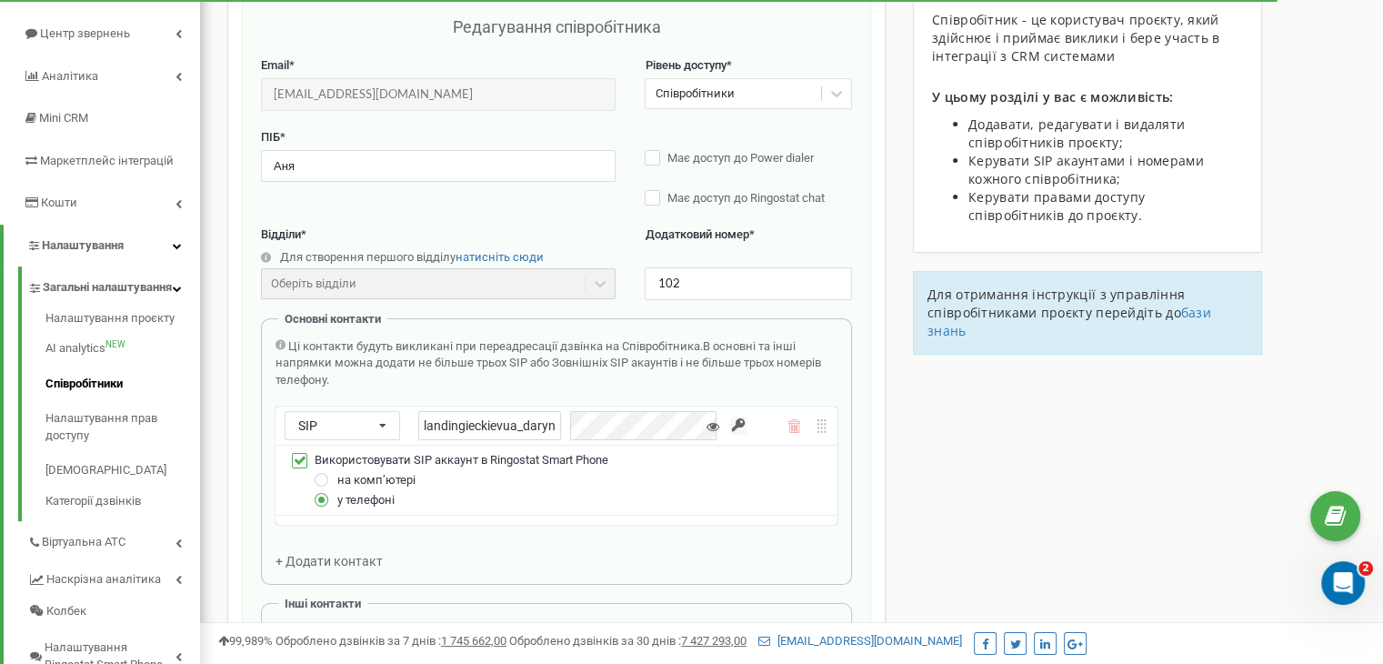
click at [365, 484] on span "на компʼютері" at bounding box center [376, 480] width 78 height 14
click at [321, 472] on label at bounding box center [322, 472] width 15 height 0
click at [0, 0] on input "на компʼютері" at bounding box center [0, 0] width 0 height 0
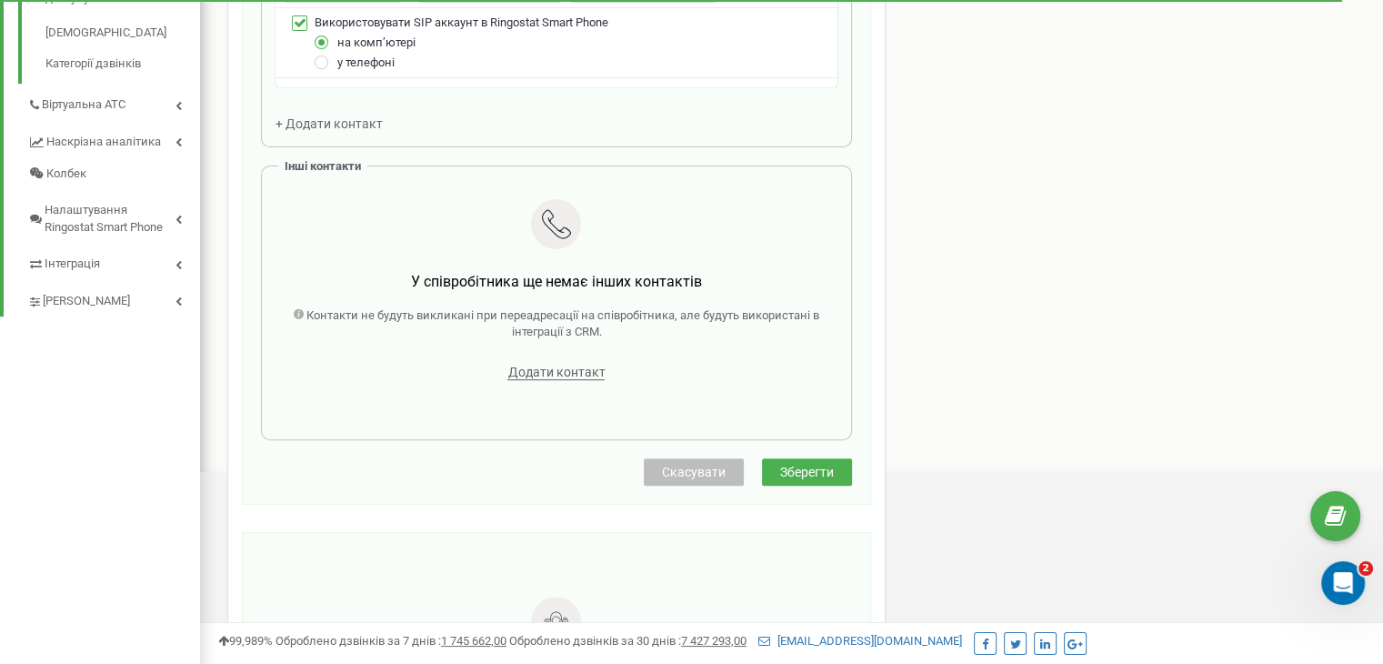
scroll to position [636, 0]
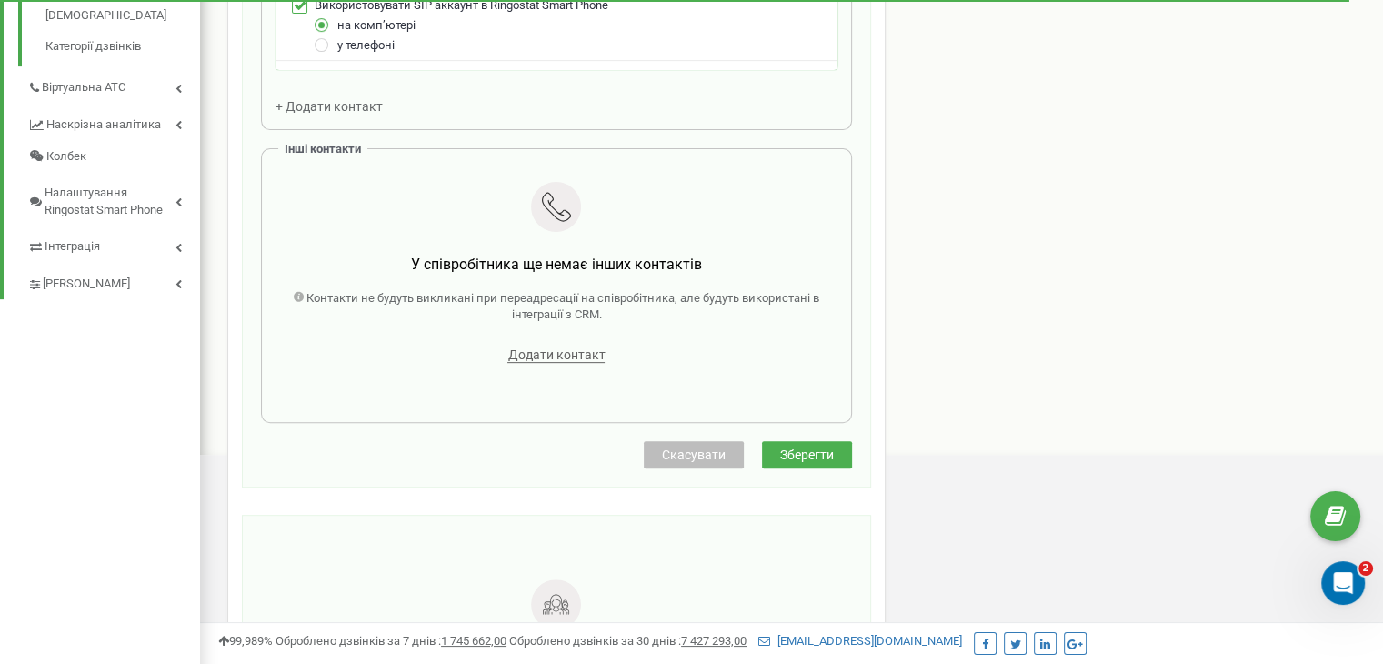
click at [810, 456] on span "Зберегти" at bounding box center [807, 454] width 54 height 15
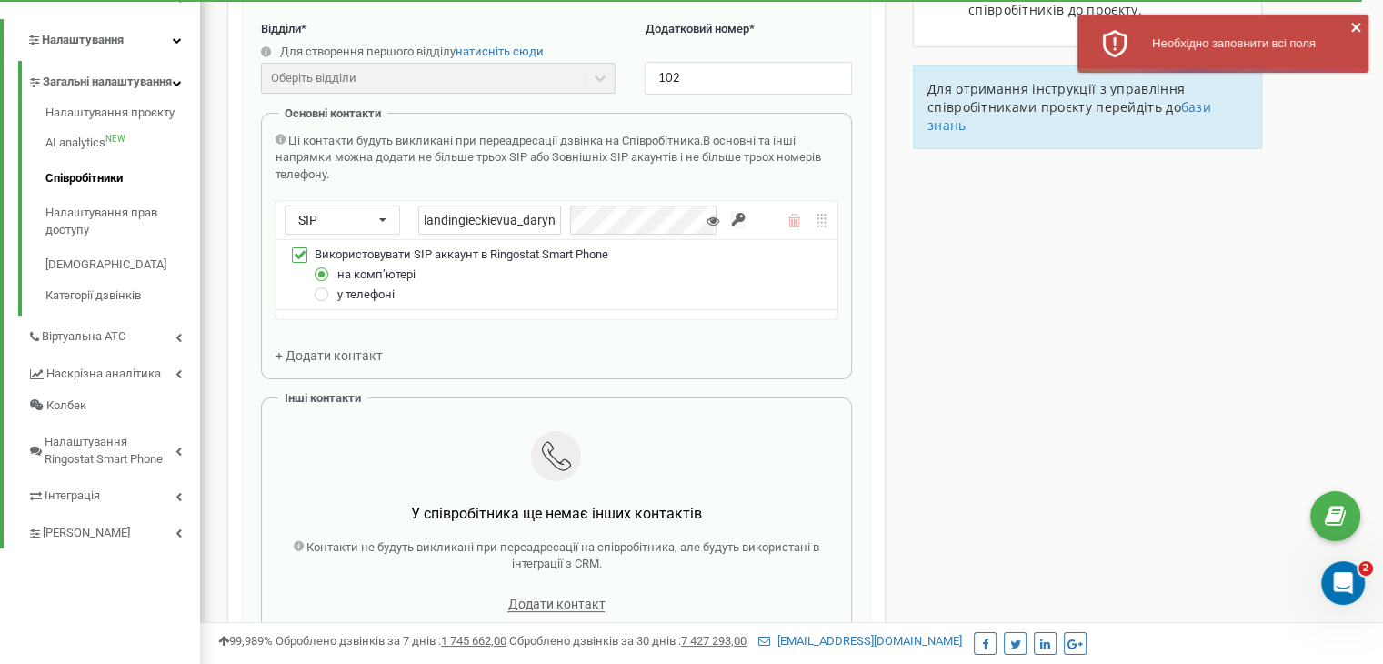
scroll to position [364, 0]
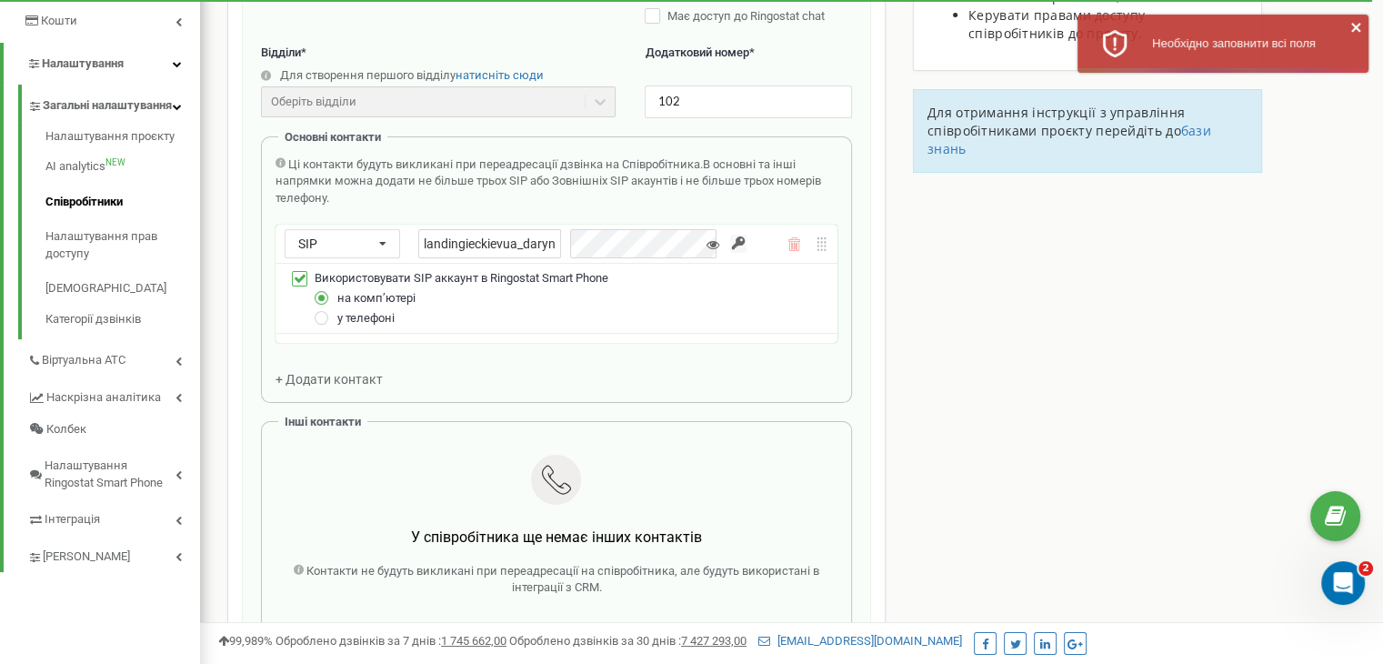
click at [966, 406] on div "Співробітники проєкту landing.iec.kiev.ua Редагування співробітника Email * iec…" at bounding box center [792, 466] width 1156 height 1459
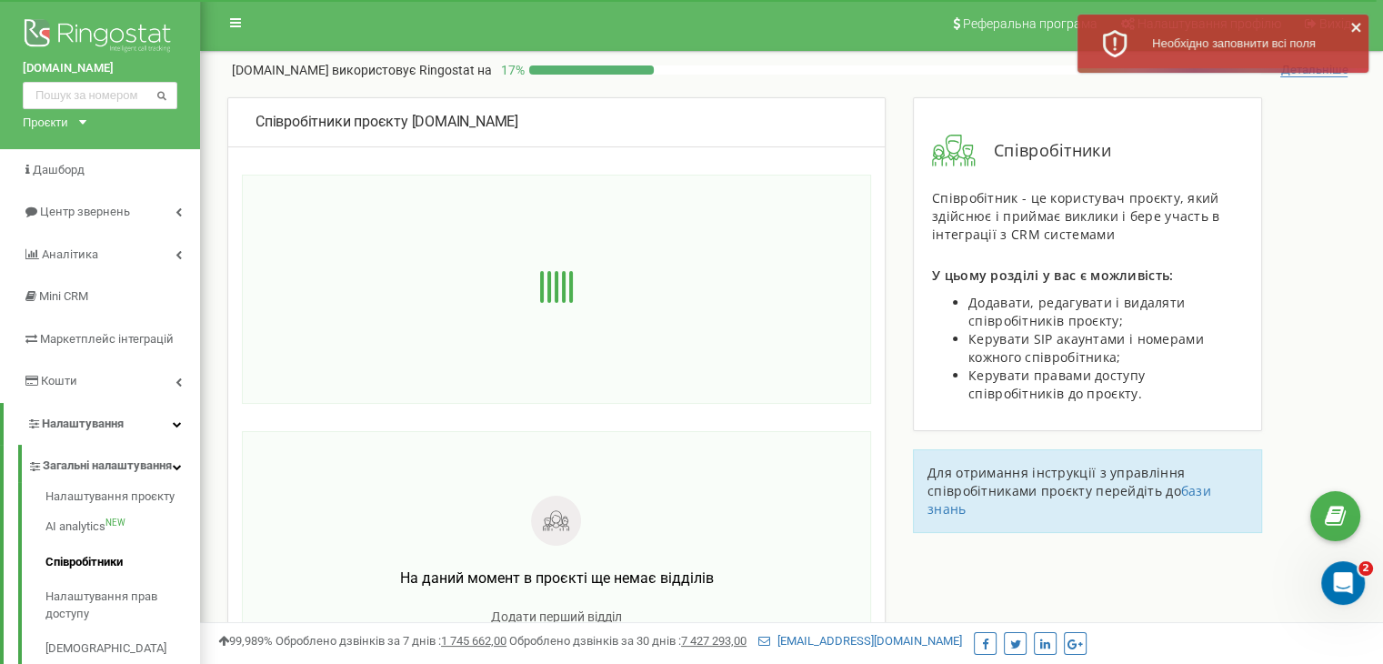
scroll to position [0, 0]
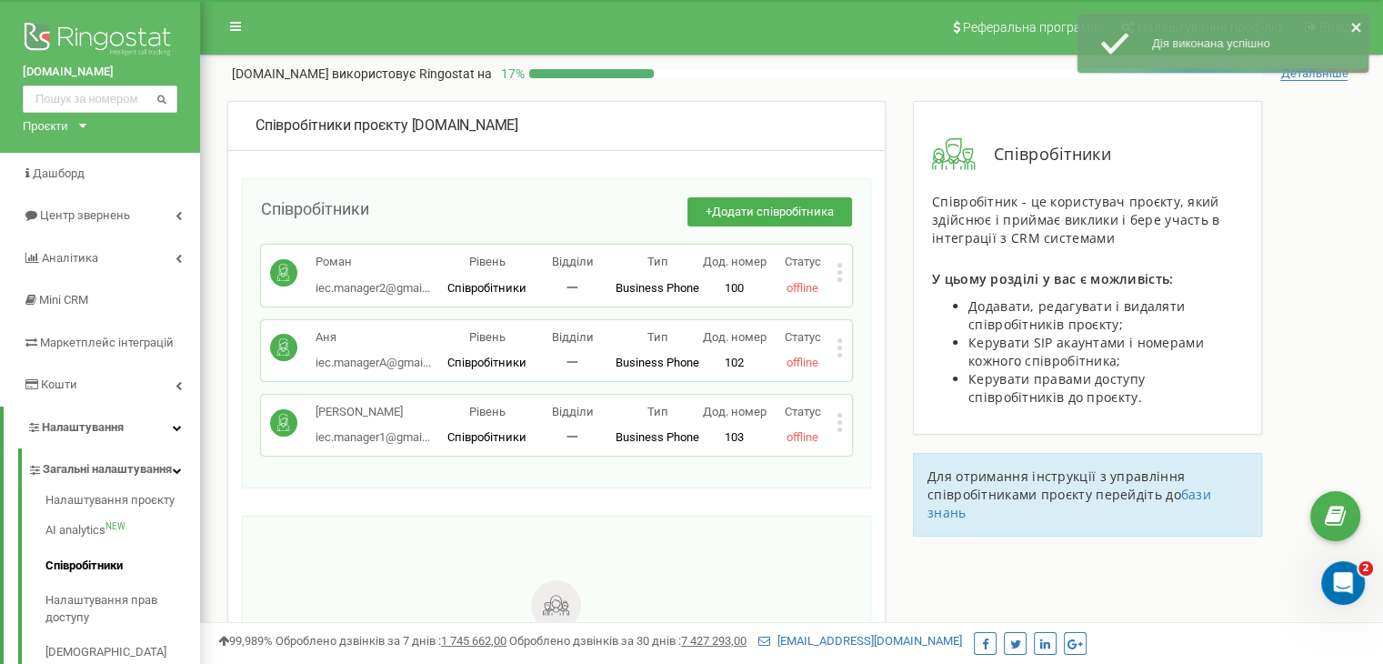
click at [842, 345] on icon at bounding box center [839, 347] width 6 height 19
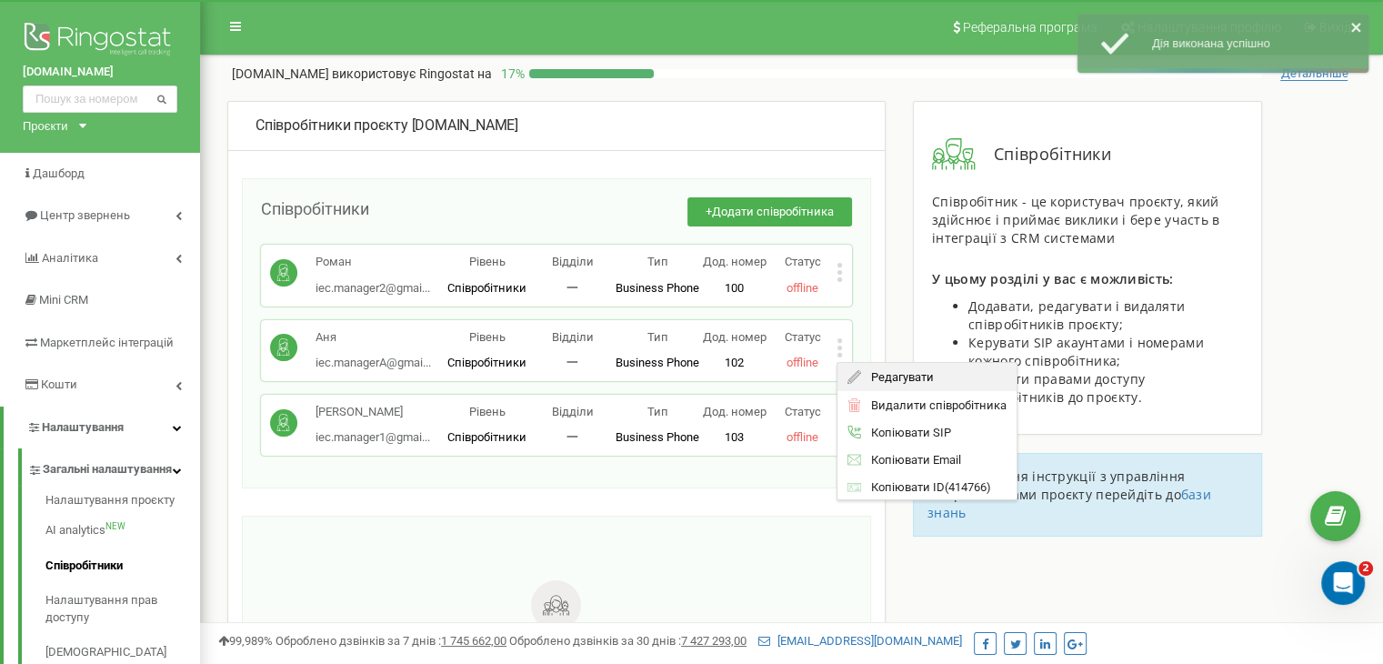
click at [882, 371] on span "Редагувати" at bounding box center [897, 377] width 72 height 12
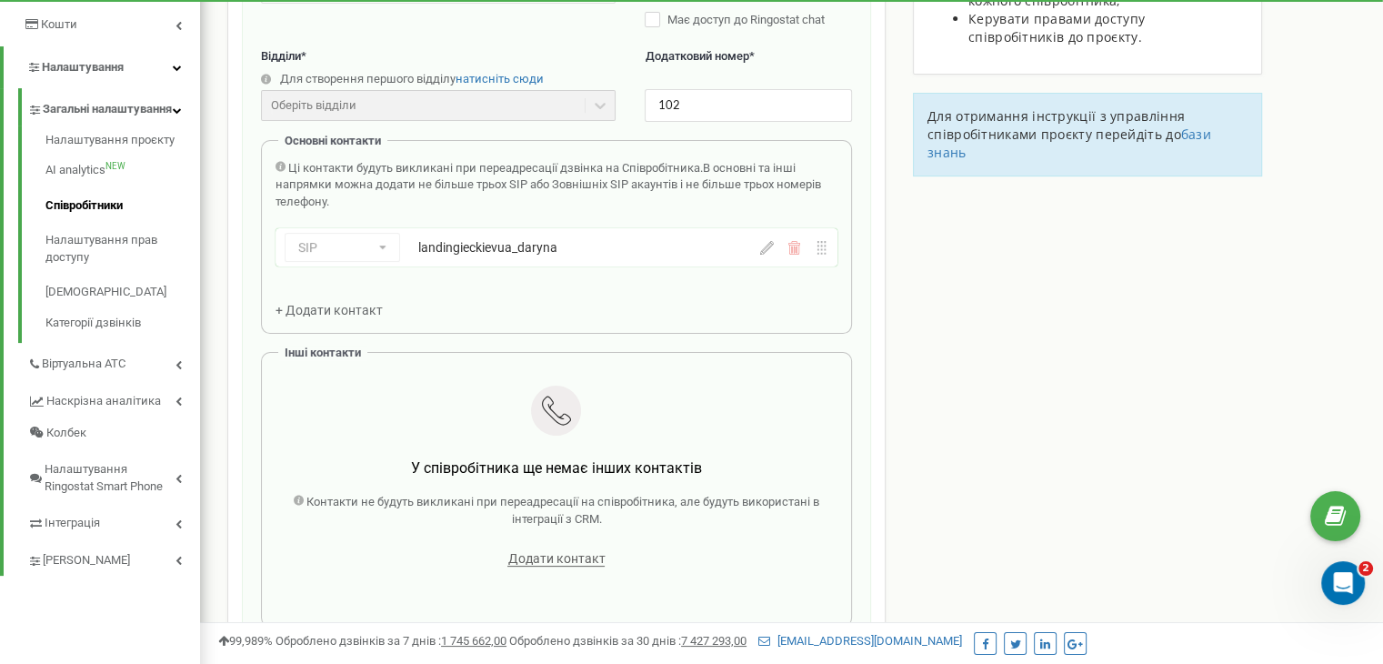
scroll to position [364, 0]
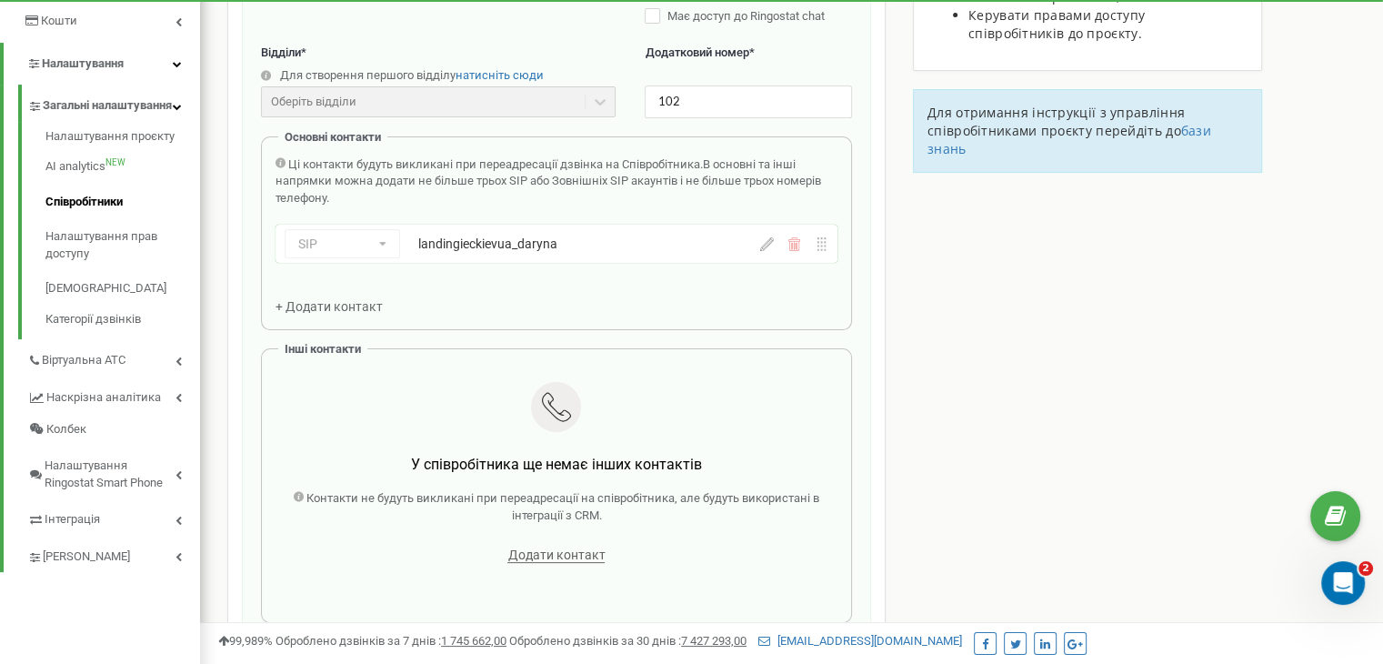
click at [771, 243] on icon at bounding box center [767, 244] width 14 height 14
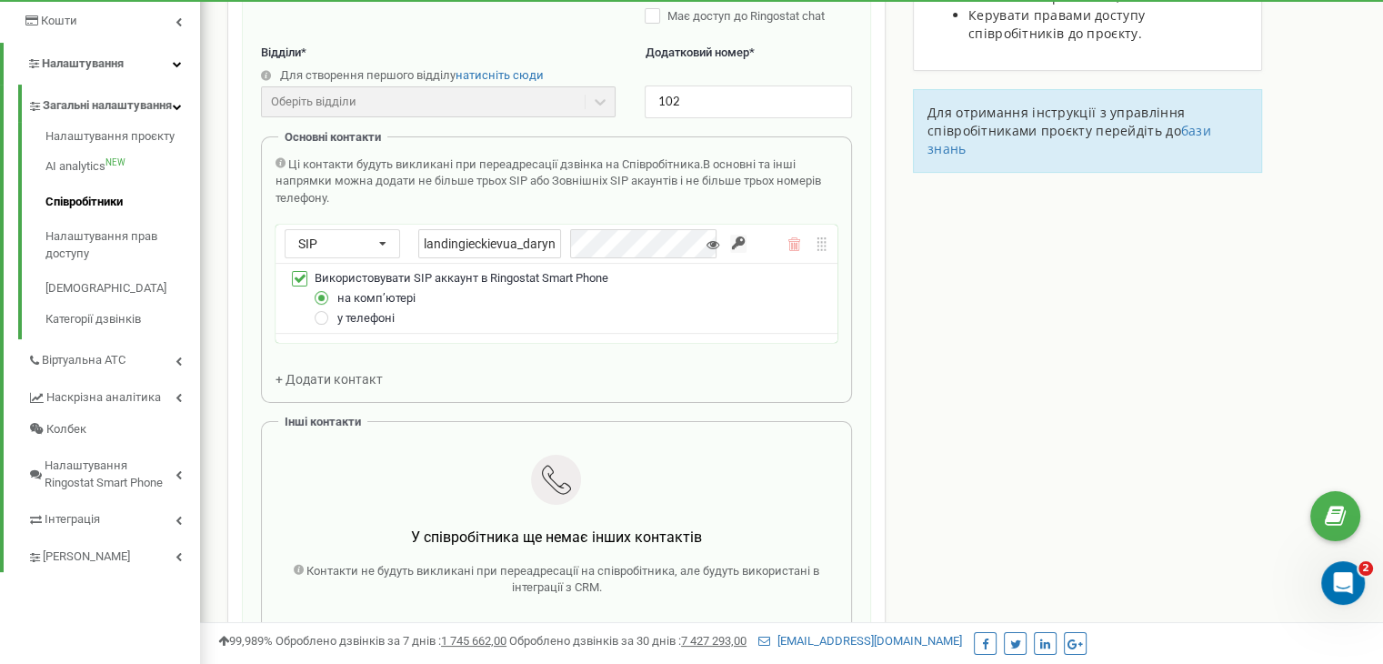
click at [1246, 489] on div "Співробітники проєкту landing.iec.kiev.ua Редагування співробітника Email * iec…" at bounding box center [792, 466] width 1156 height 1459
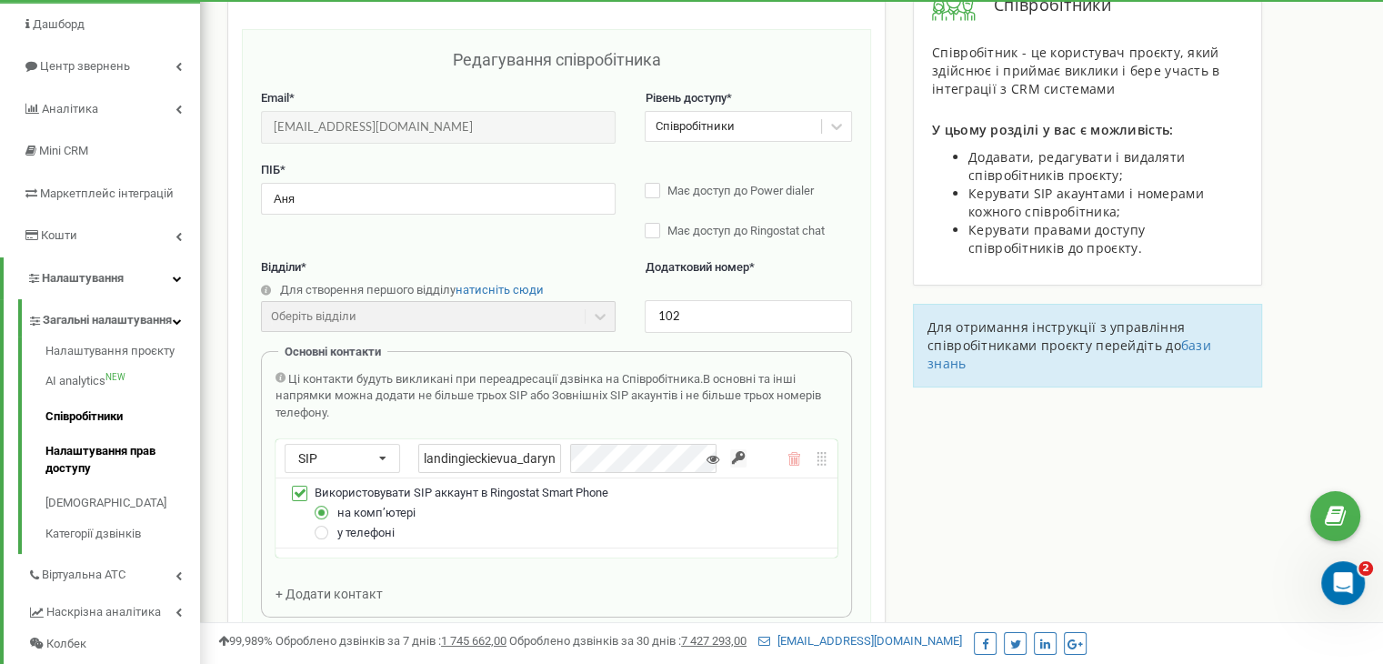
scroll to position [182, 0]
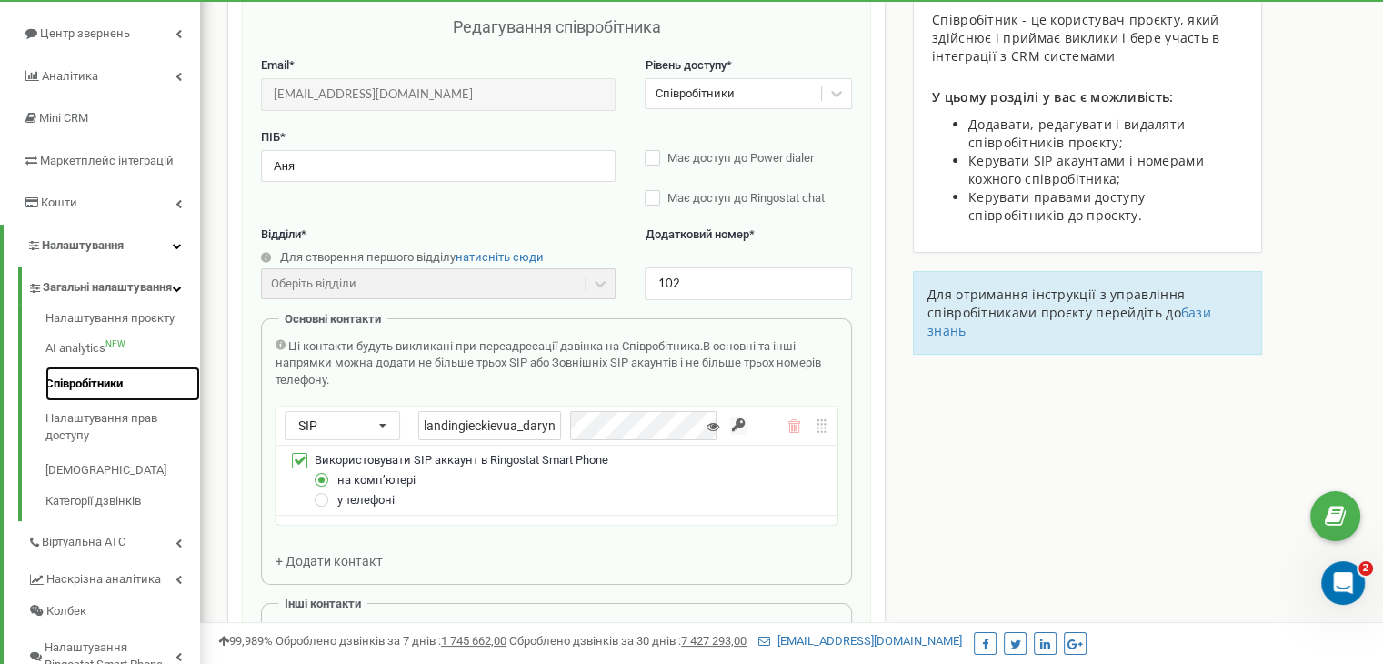
click at [93, 402] on link "Співробітники" at bounding box center [122, 383] width 155 height 35
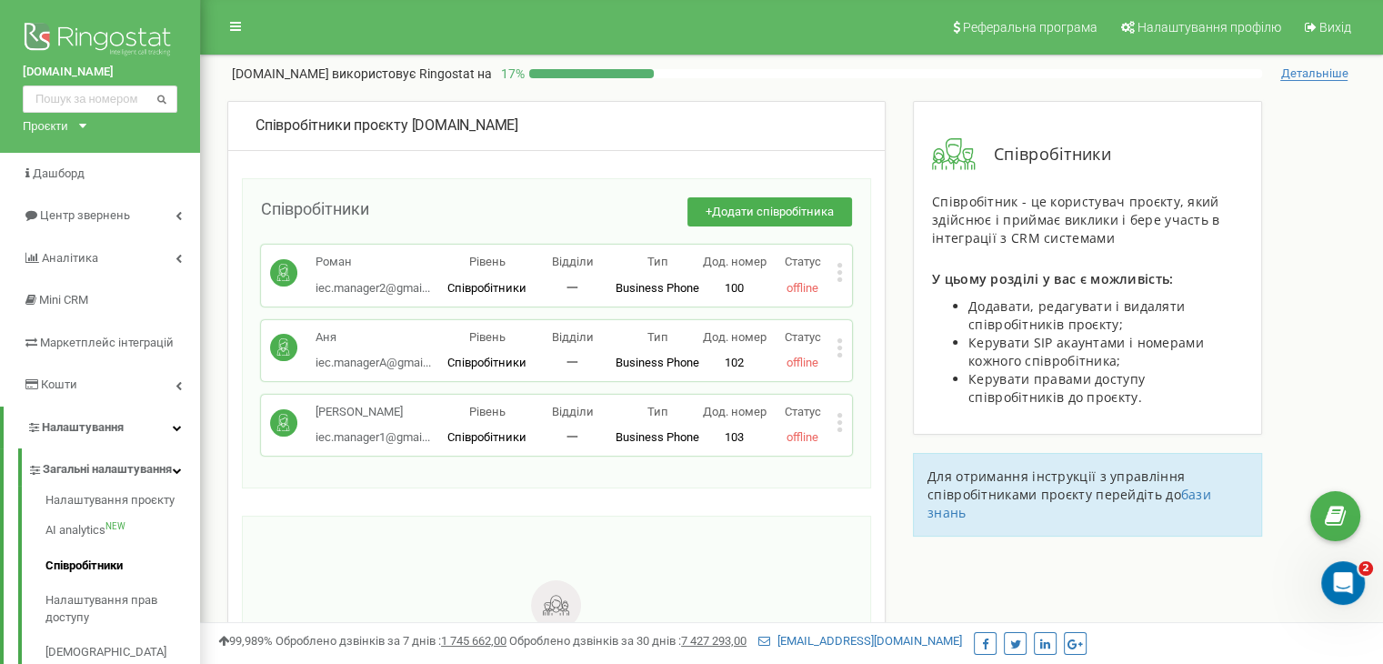
click at [834, 419] on div "Статус offline" at bounding box center [802, 425] width 68 height 43
click at [837, 419] on icon at bounding box center [839, 422] width 6 height 19
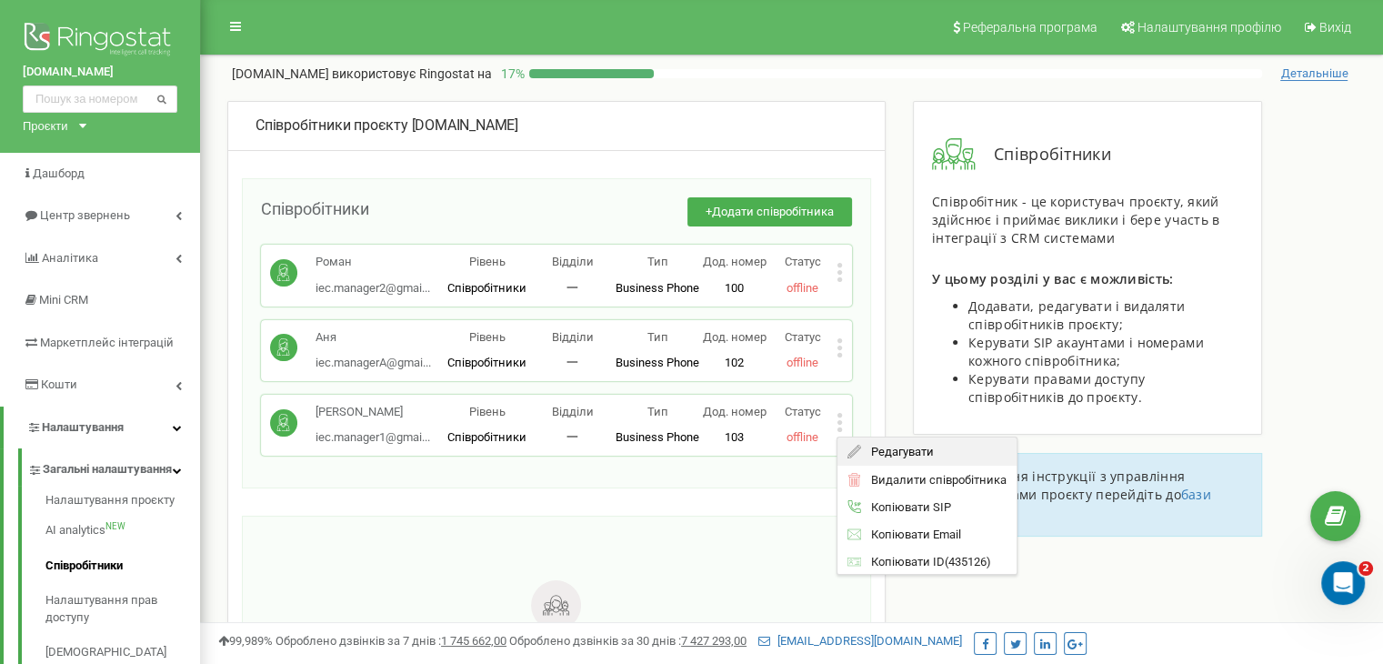
click at [885, 456] on span "Редагувати" at bounding box center [897, 452] width 72 height 12
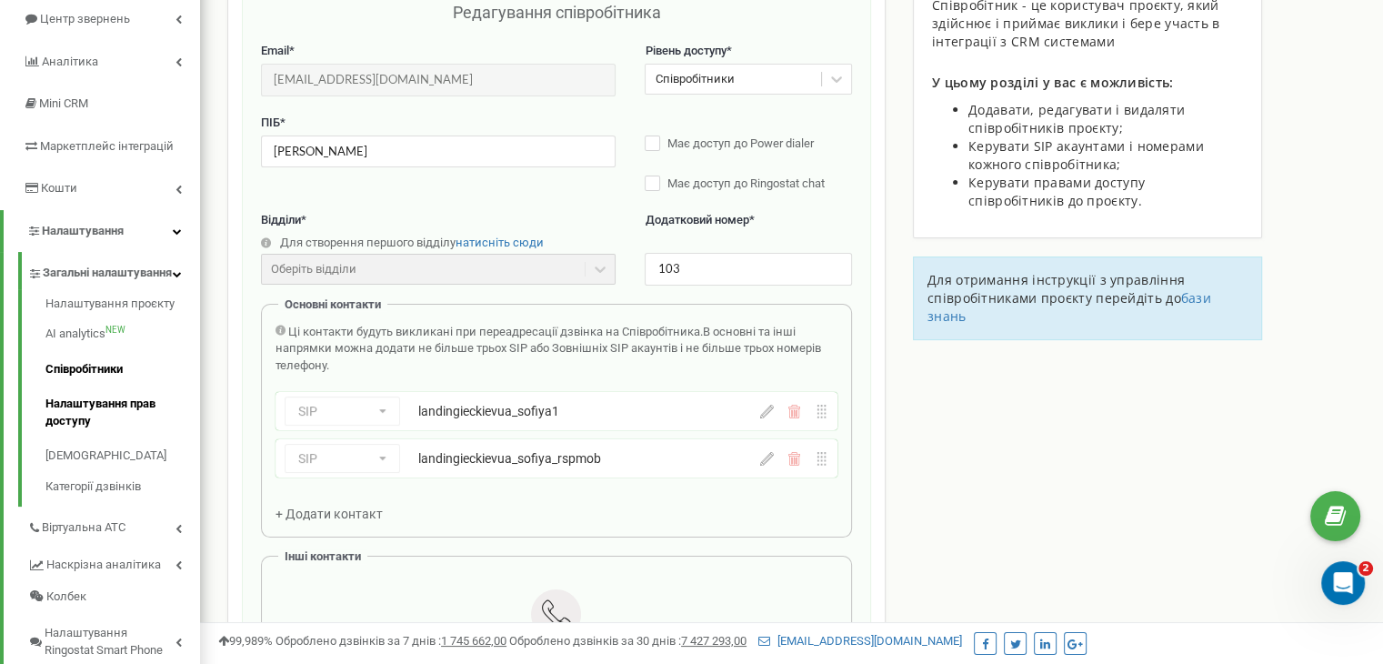
scroll to position [273, 0]
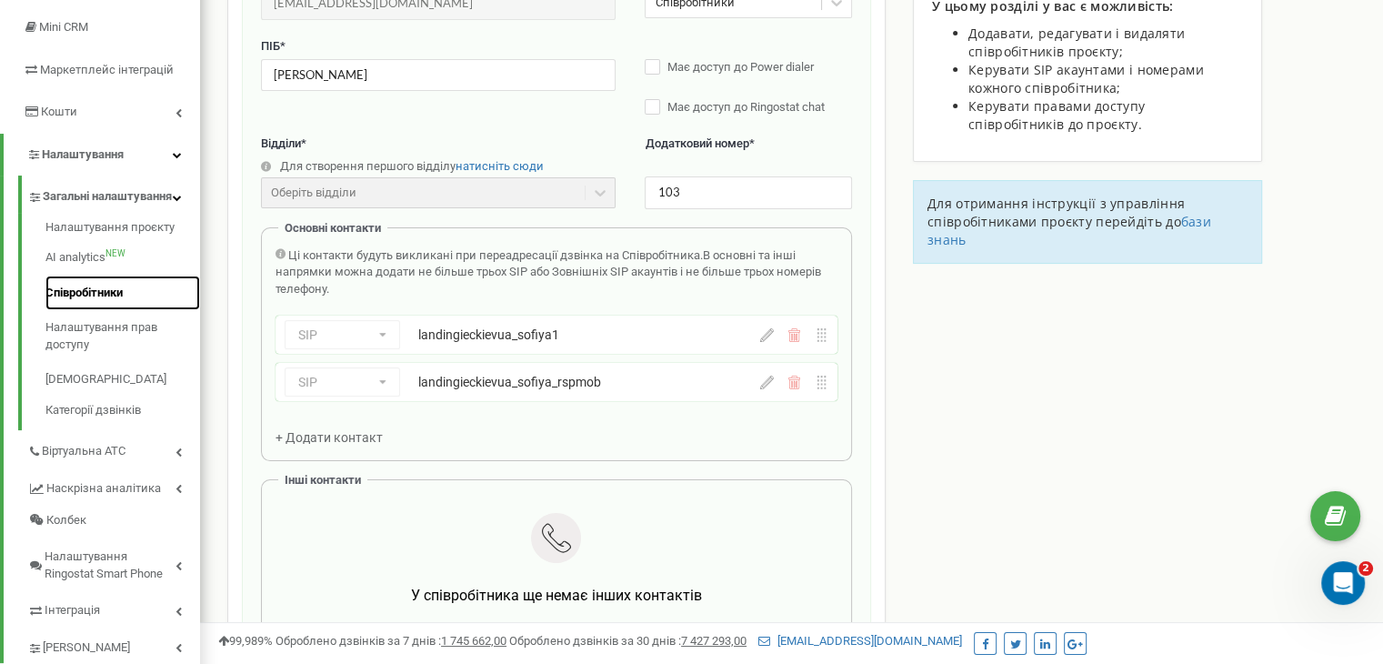
click at [98, 311] on link "Співробітники" at bounding box center [122, 292] width 155 height 35
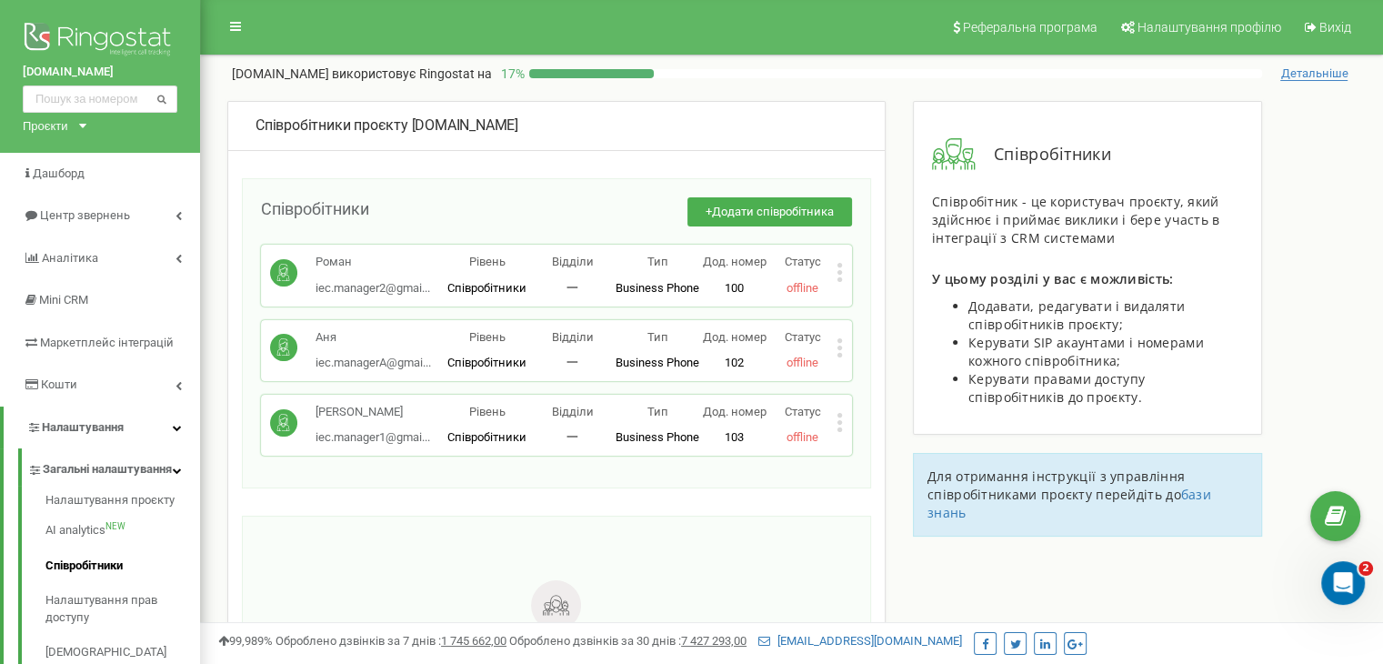
click at [839, 341] on icon at bounding box center [839, 340] width 5 height 5
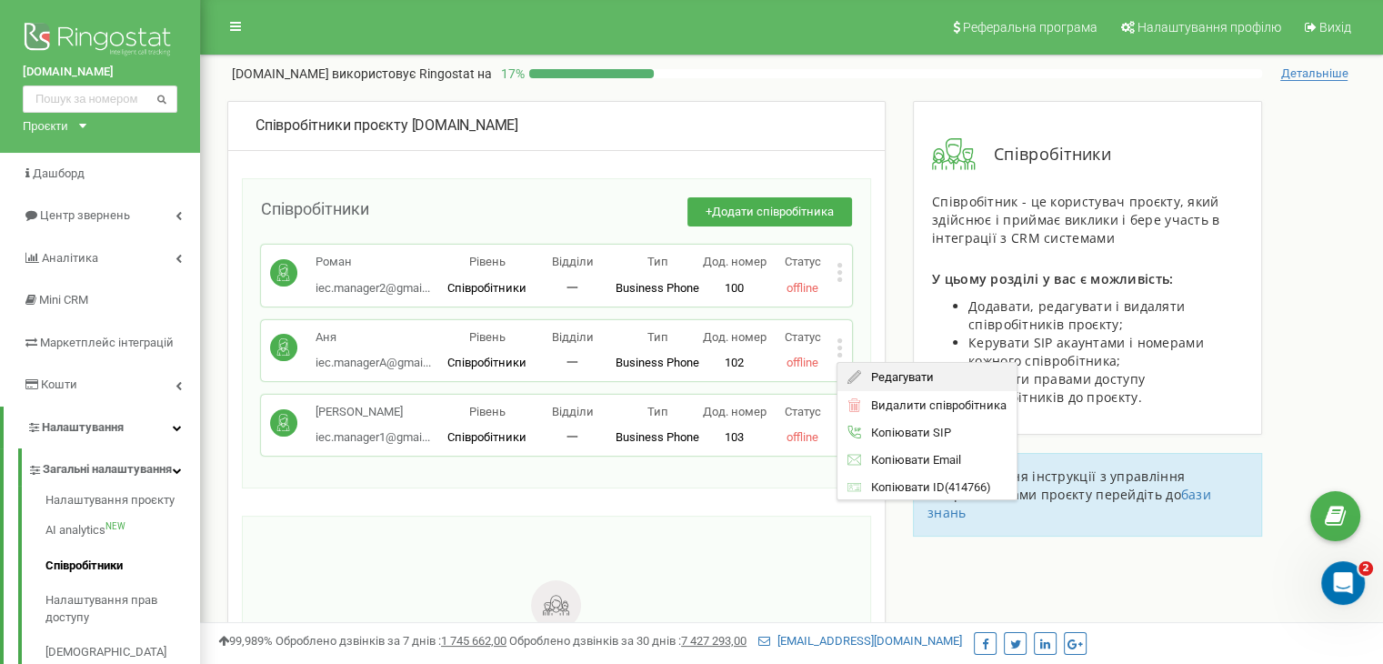
click at [882, 376] on span "Редагувати" at bounding box center [897, 377] width 72 height 12
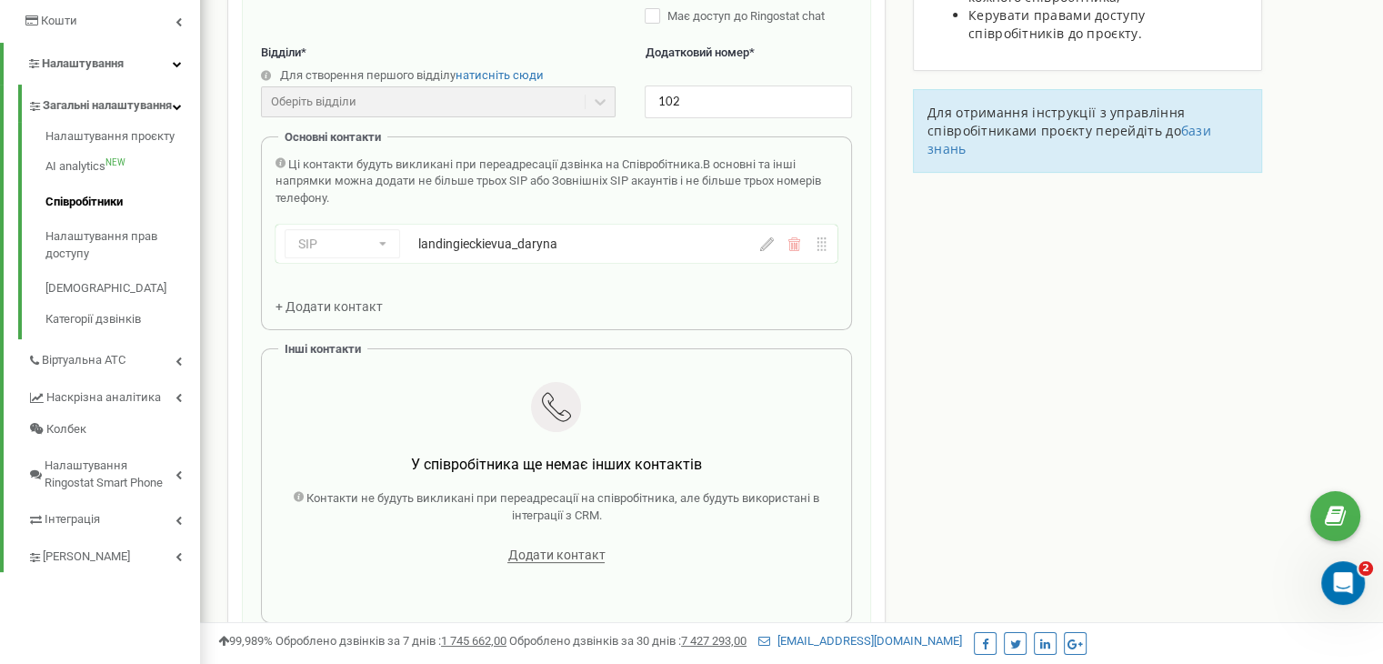
scroll to position [364, 0]
click at [348, 306] on span "+ Додати контакт" at bounding box center [328, 306] width 107 height 15
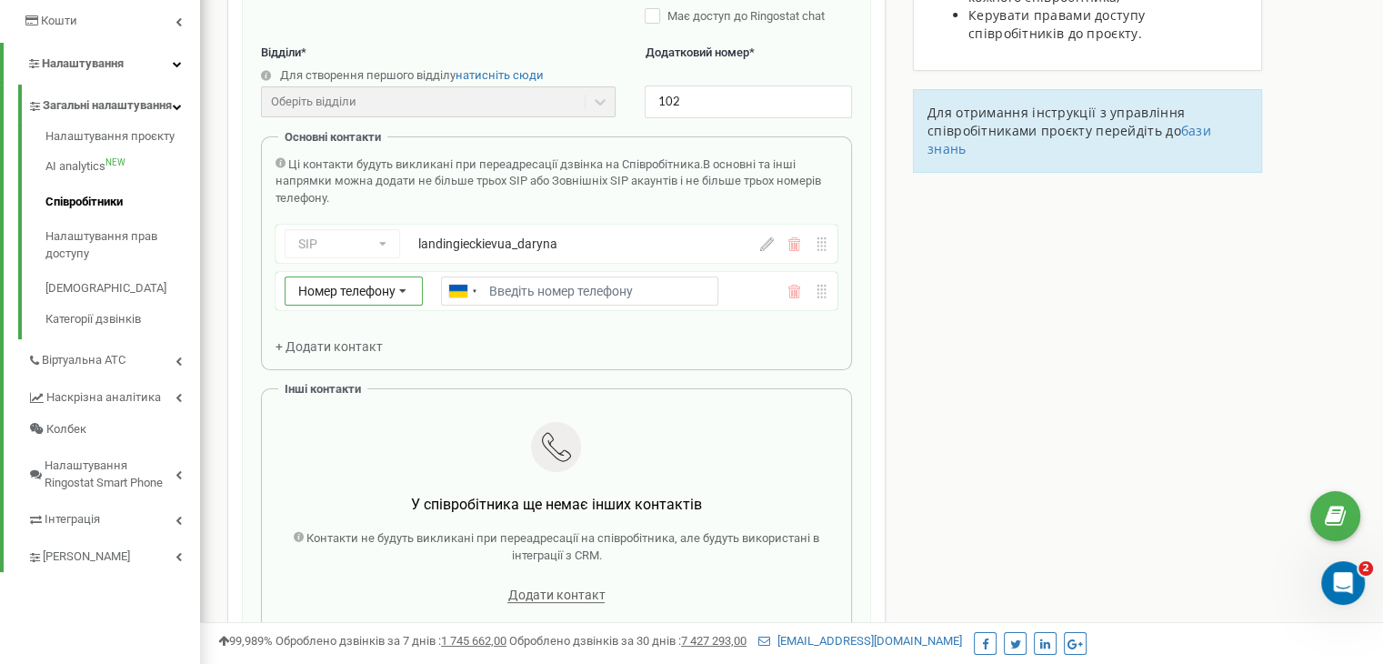
click at [412, 288] on icon at bounding box center [403, 291] width 35 height 29
click at [339, 347] on div "SIP" at bounding box center [353, 344] width 136 height 26
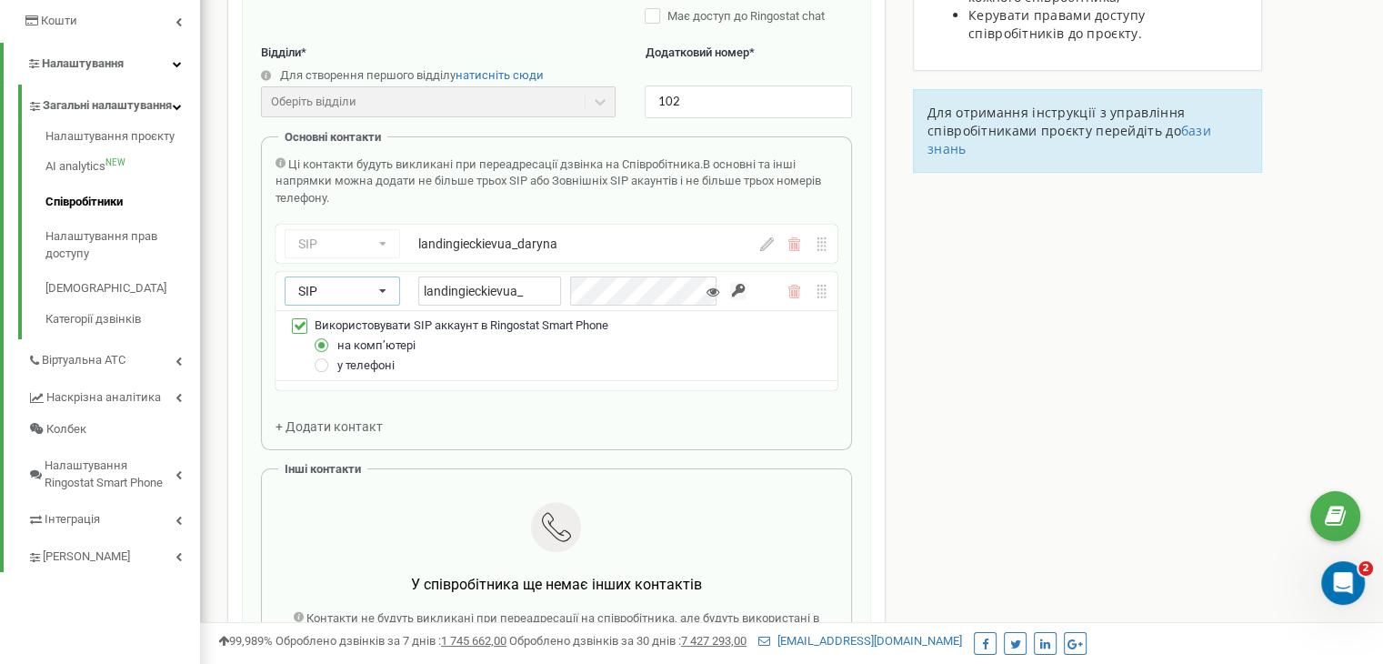
click at [513, 245] on div "landingieckievua_daryna" at bounding box center [556, 244] width 277 height 18
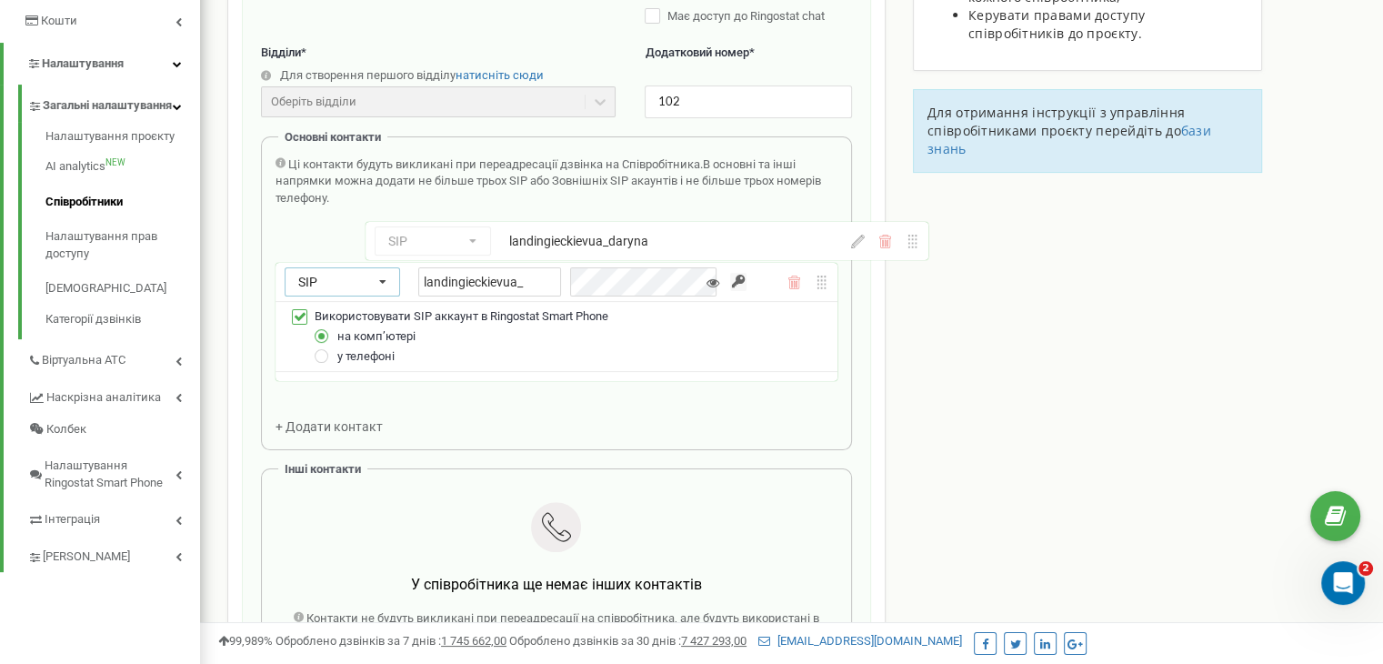
drag, startPoint x: 415, startPoint y: 248, endPoint x: 514, endPoint y: 245, distance: 99.2
click at [514, 245] on div "SIP Номер телефону SIP Зовнішній SIP landingieckievua_daryna SIP Номер телефону…" at bounding box center [556, 307] width 562 height 165
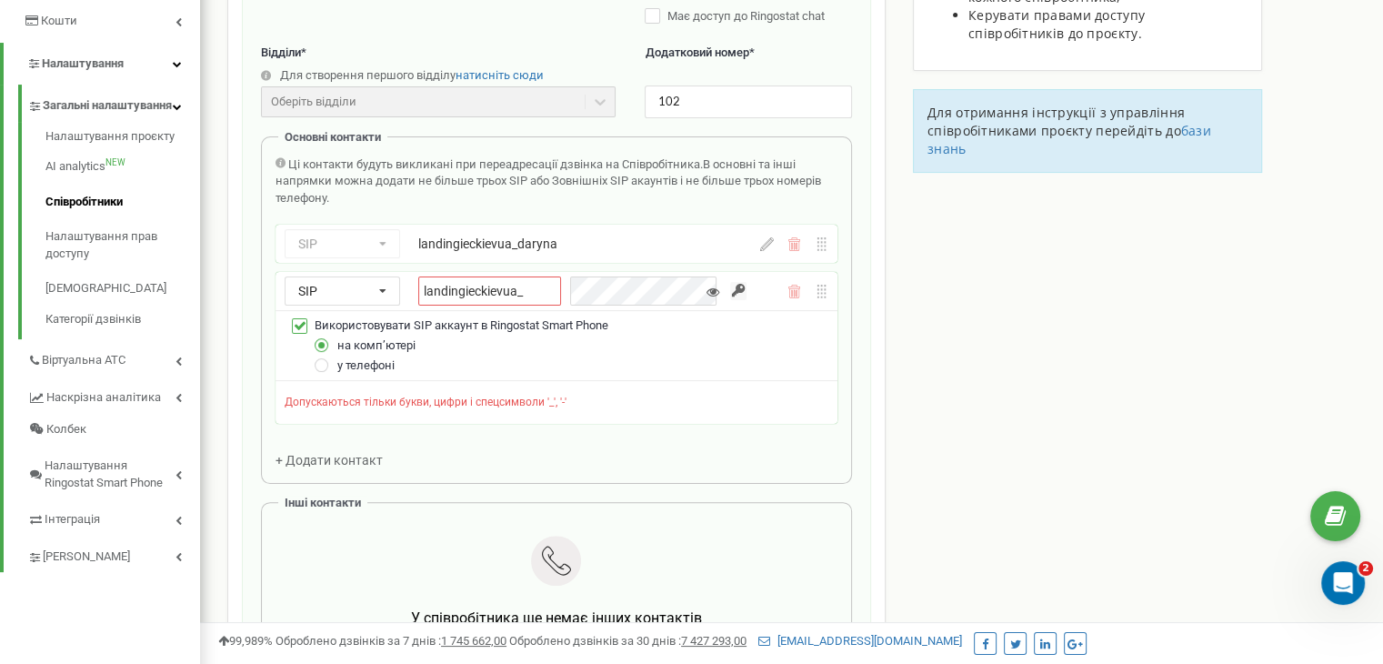
click at [1197, 504] on div "Співробітники проєкту [DOMAIN_NAME] Редагування співробітника Email * [EMAIL_AD…" at bounding box center [792, 507] width 1156 height 1540
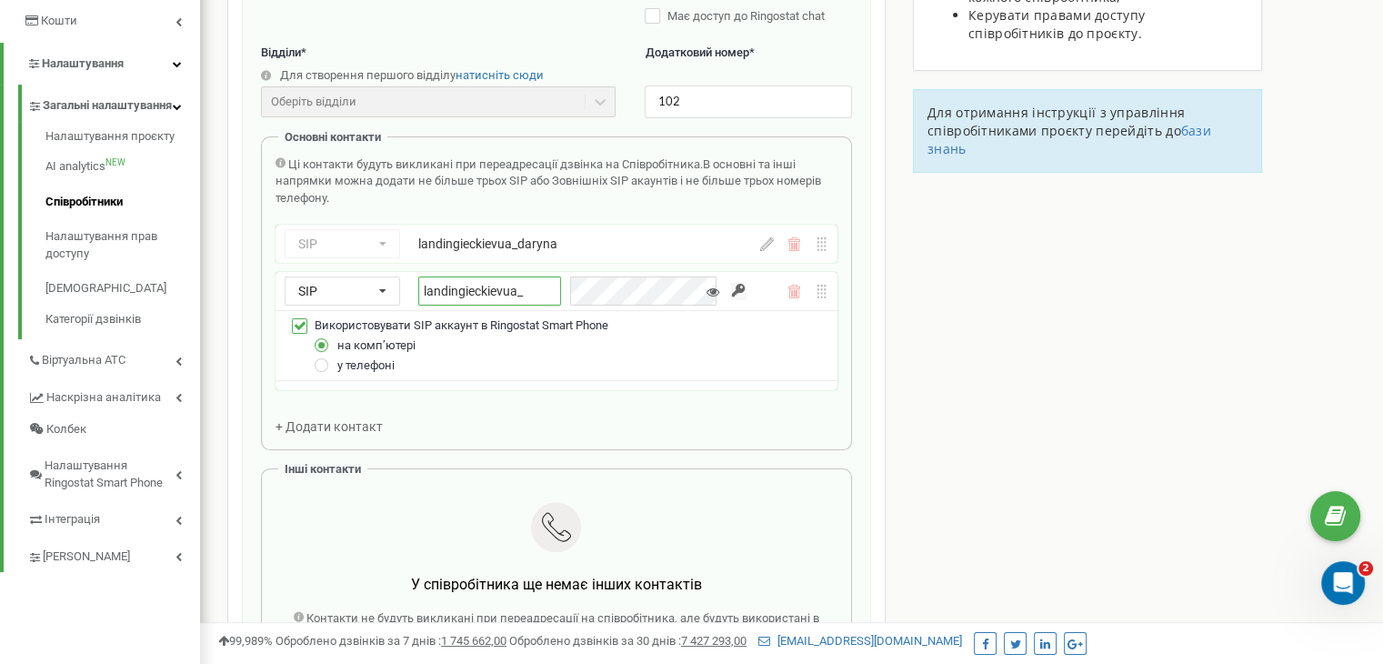
click at [525, 292] on input "landingieckievua_" at bounding box center [489, 290] width 143 height 29
type input "landingieckievua_mob2"
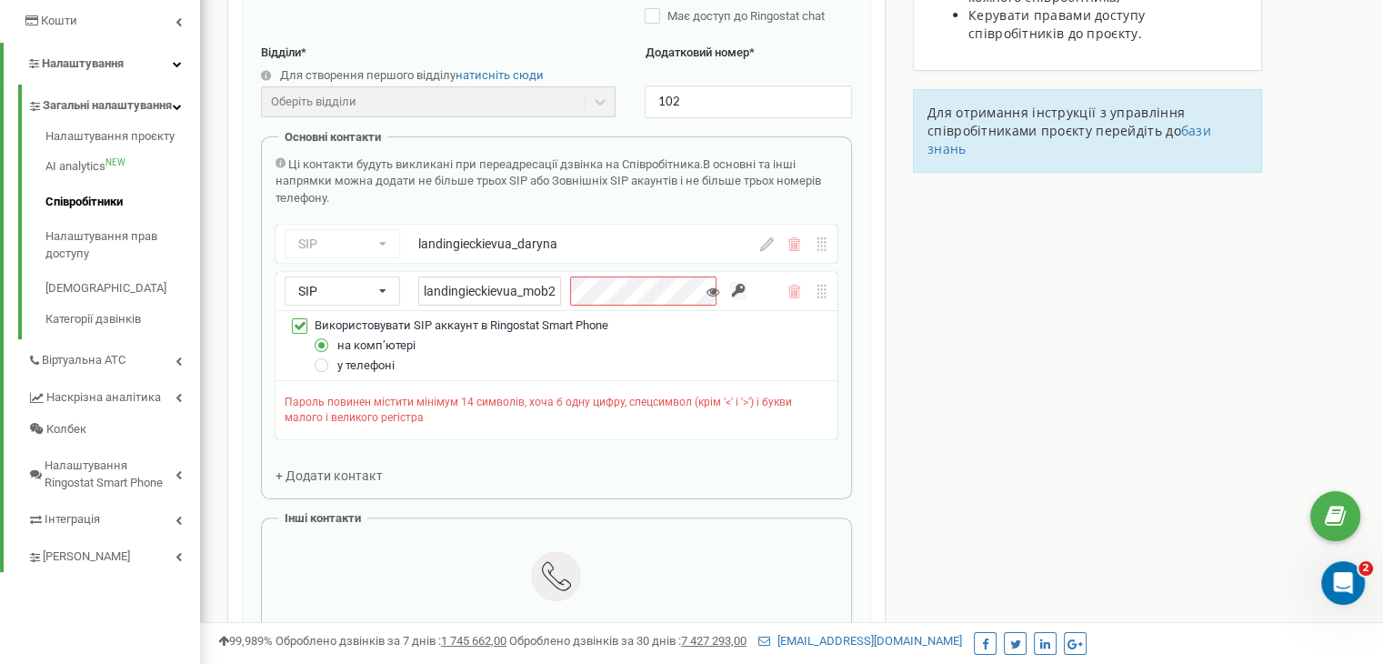
click at [346, 367] on span "у телефоні" at bounding box center [365, 365] width 57 height 14
click at [332, 366] on div "у телефоні" at bounding box center [567, 366] width 521 height 20
click at [316, 357] on label at bounding box center [322, 357] width 15 height 0
click at [0, 0] on input "у телефоні" at bounding box center [0, 0] width 0 height 0
drag, startPoint x: 1239, startPoint y: 509, endPoint x: 974, endPoint y: 459, distance: 270.2
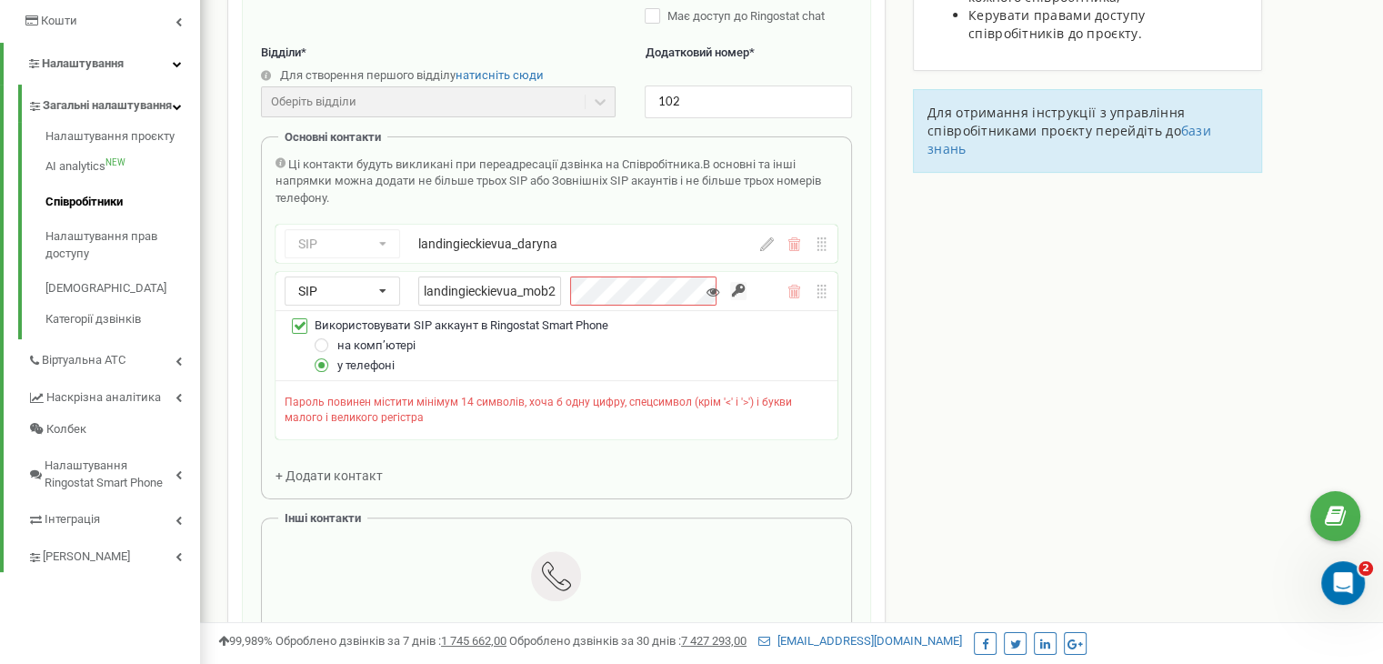
click at [1239, 509] on div "Співробітники проєкту [DOMAIN_NAME] Редагування співробітника Email * [EMAIL_AD…" at bounding box center [792, 515] width 1156 height 1556
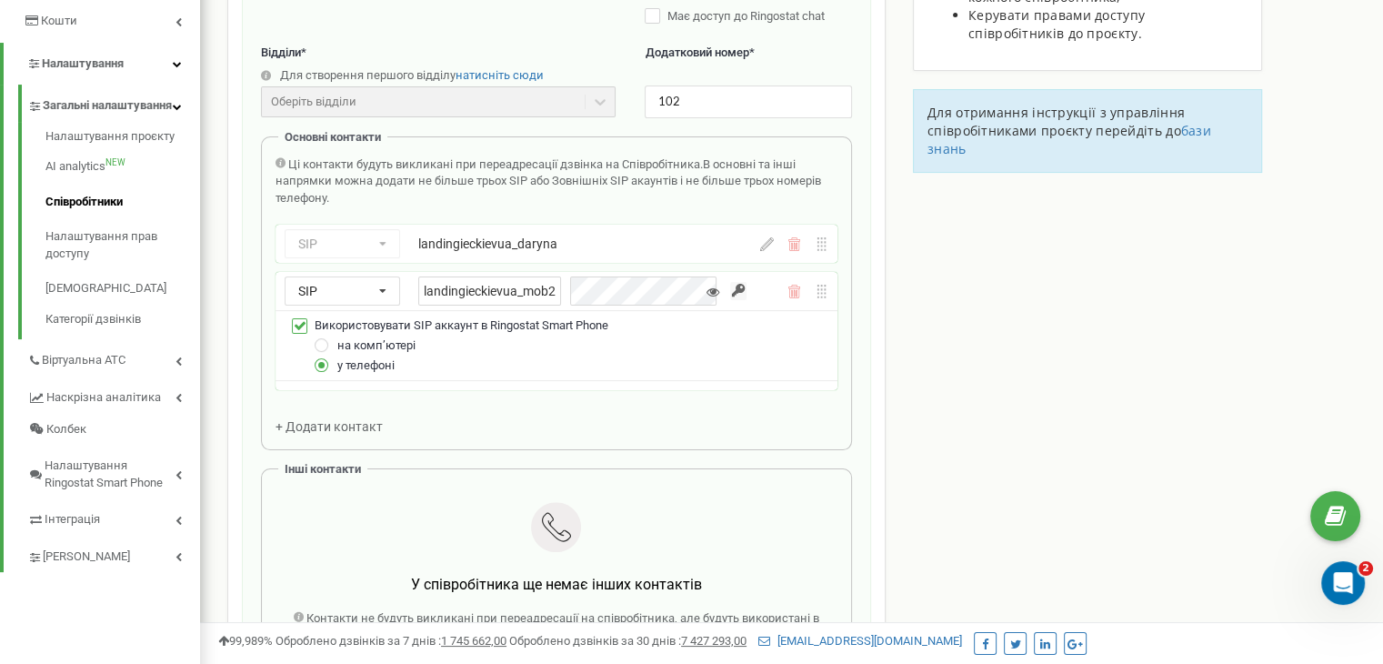
click at [980, 387] on div "Співробітники проєкту [DOMAIN_NAME] Редагування співробітника Email * [EMAIL_AD…" at bounding box center [792, 490] width 1156 height 1507
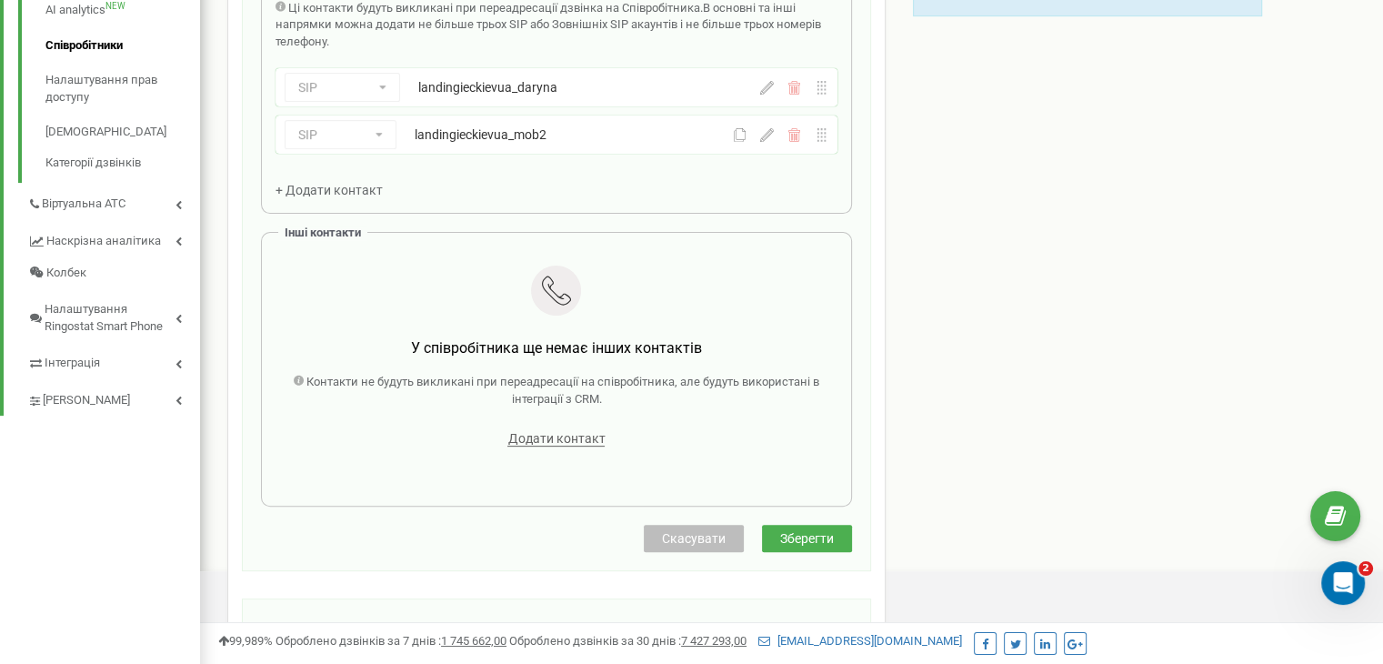
scroll to position [862, 0]
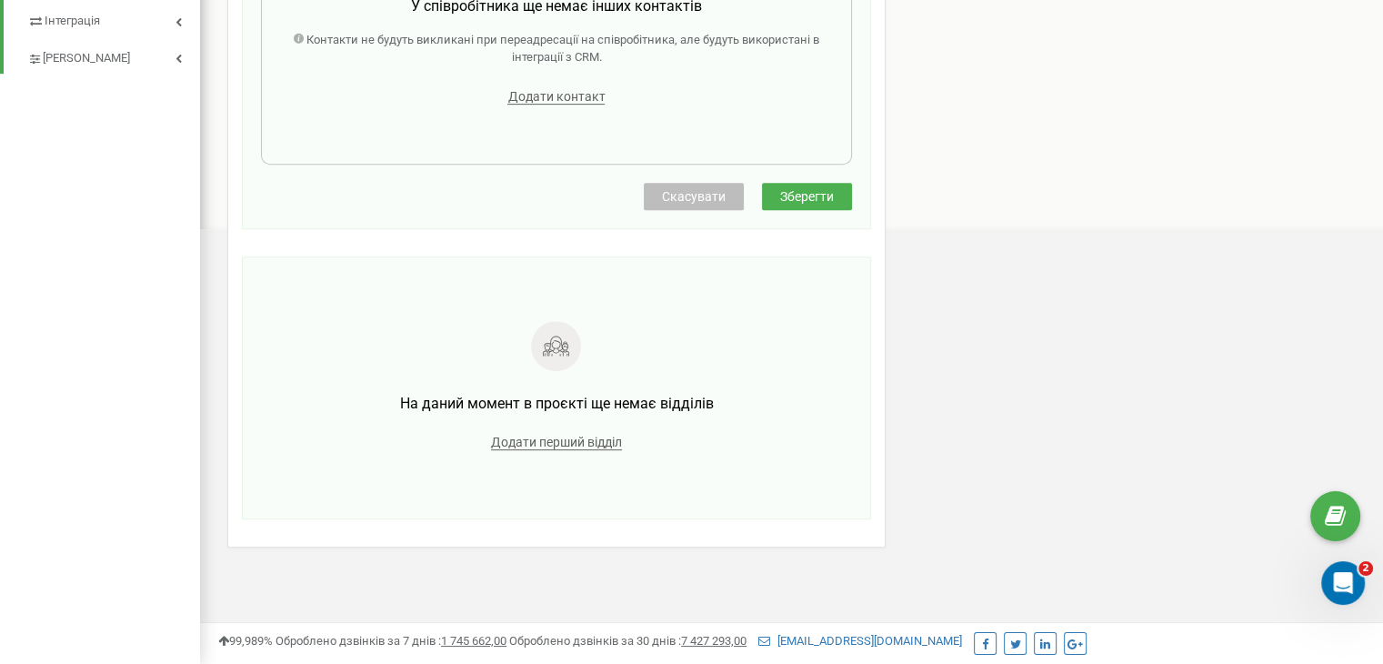
click at [819, 194] on span "Зберегти" at bounding box center [807, 196] width 54 height 15
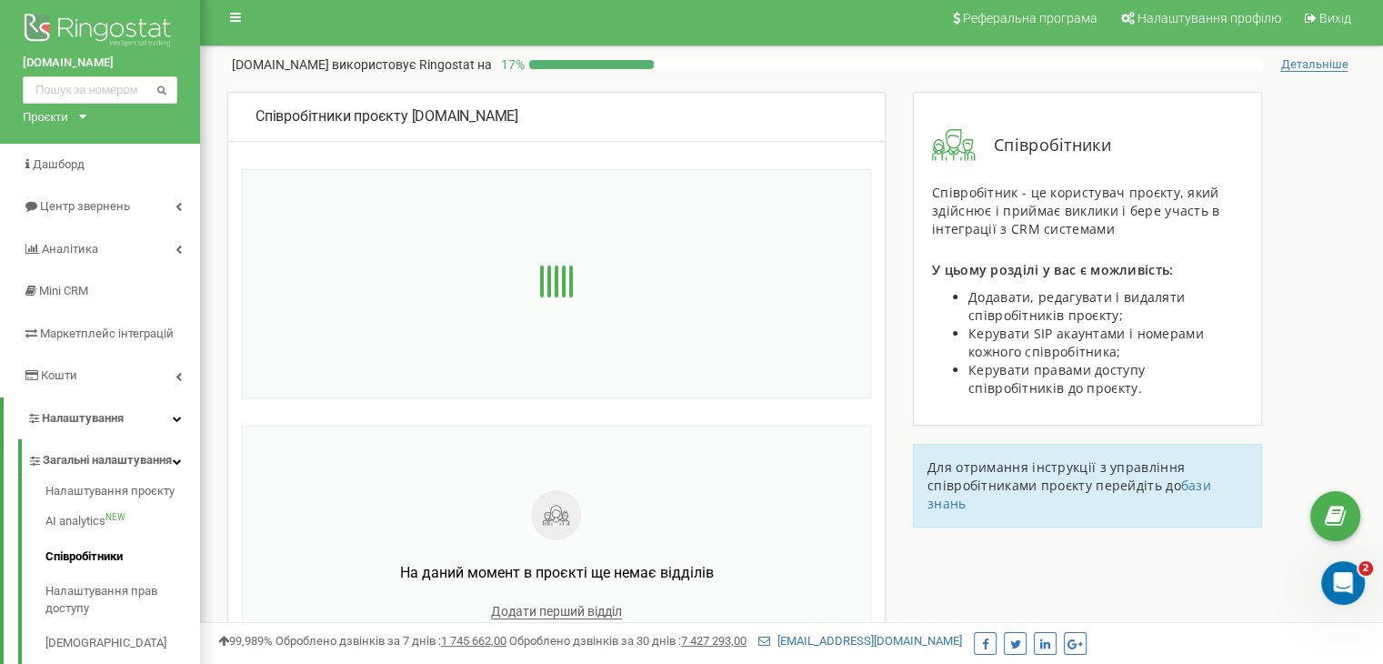
scroll to position [0, 0]
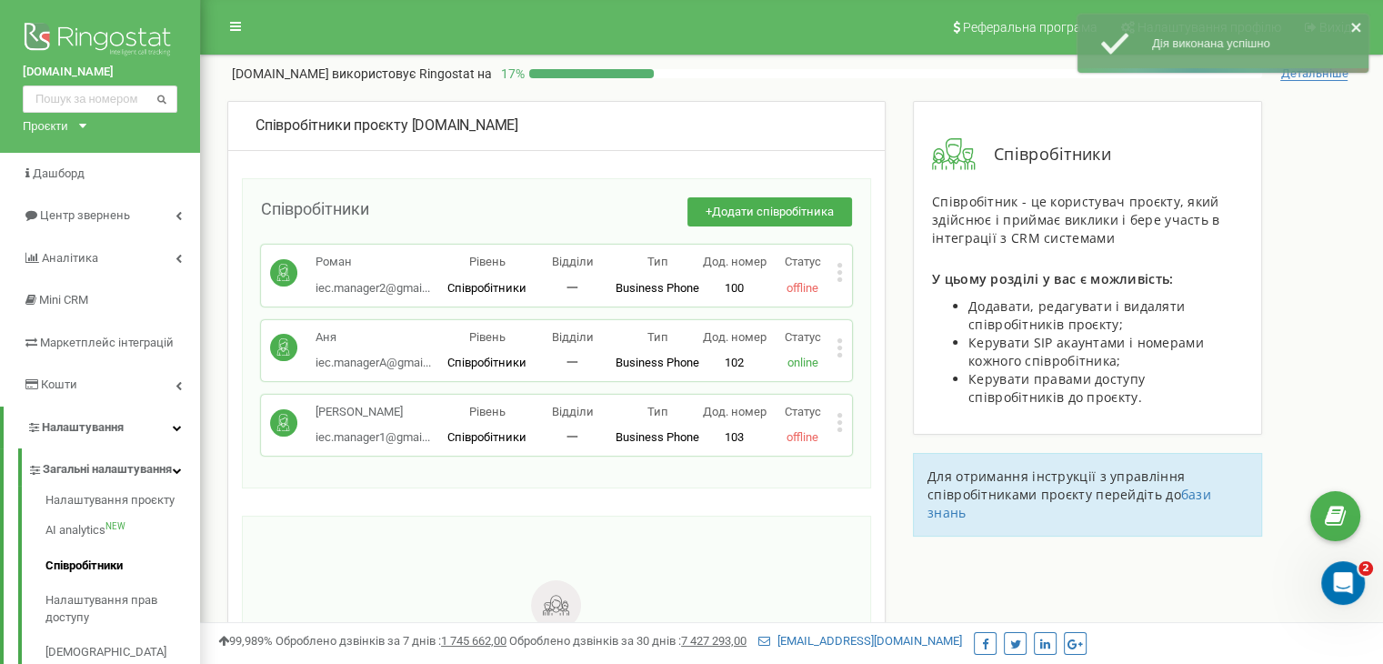
click at [841, 346] on icon at bounding box center [839, 347] width 5 height 5
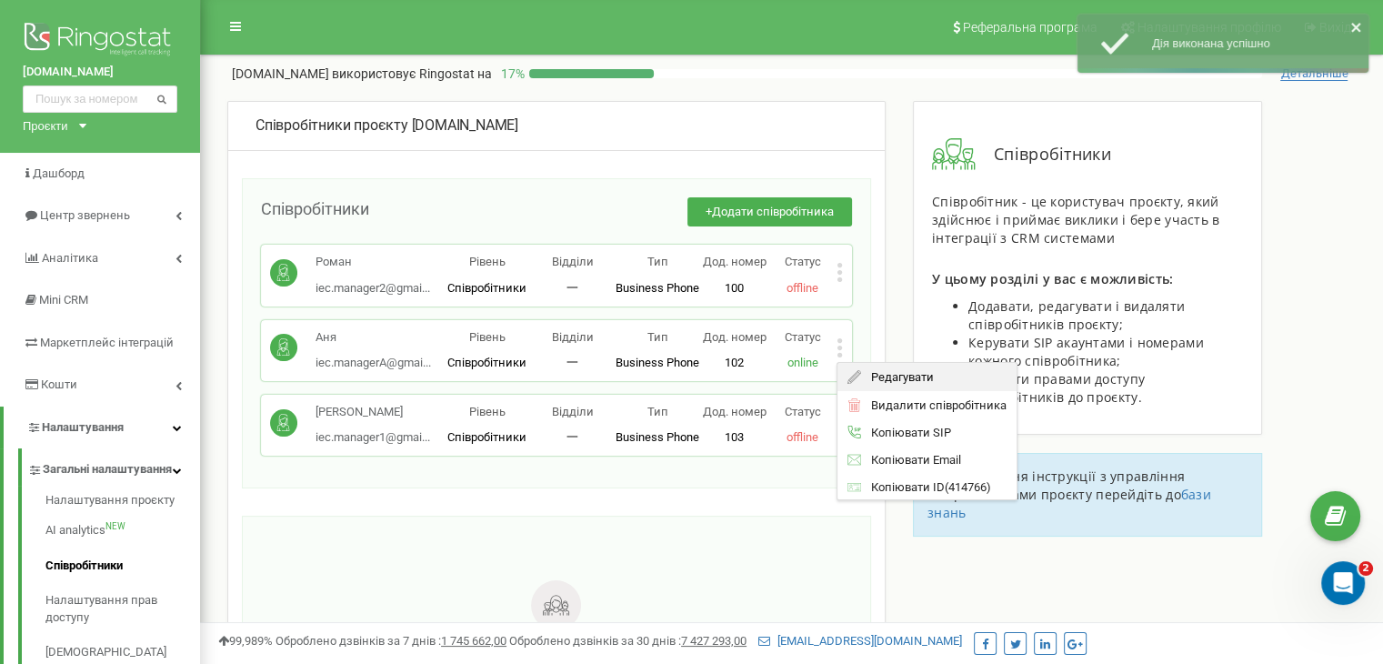
click at [880, 371] on span "Редагувати" at bounding box center [897, 377] width 72 height 12
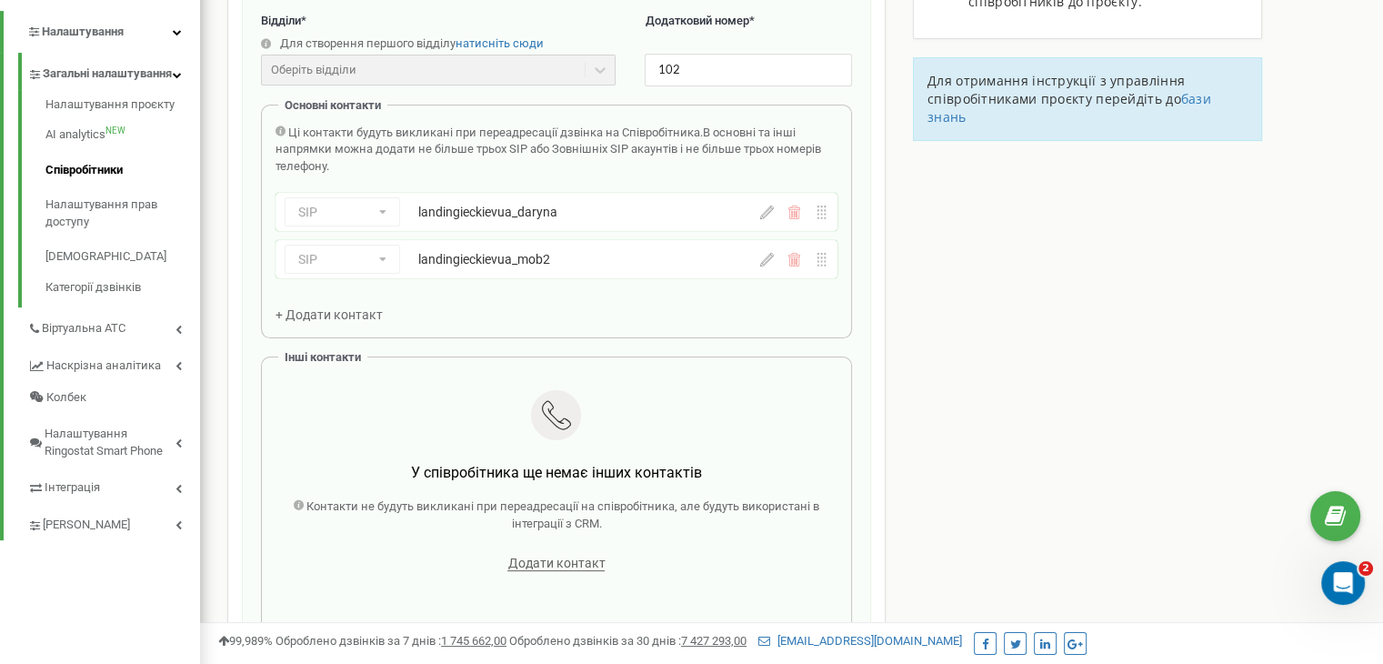
scroll to position [364, 0]
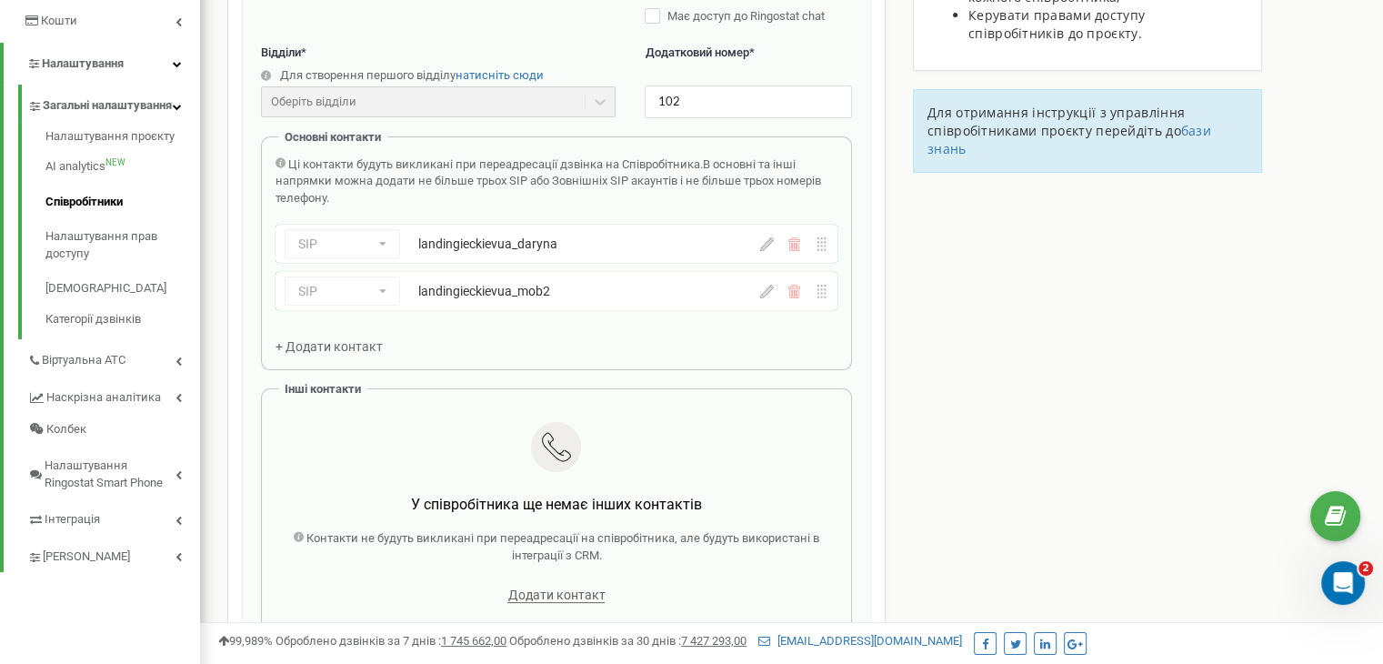
click at [769, 289] on icon at bounding box center [767, 292] width 14 height 14
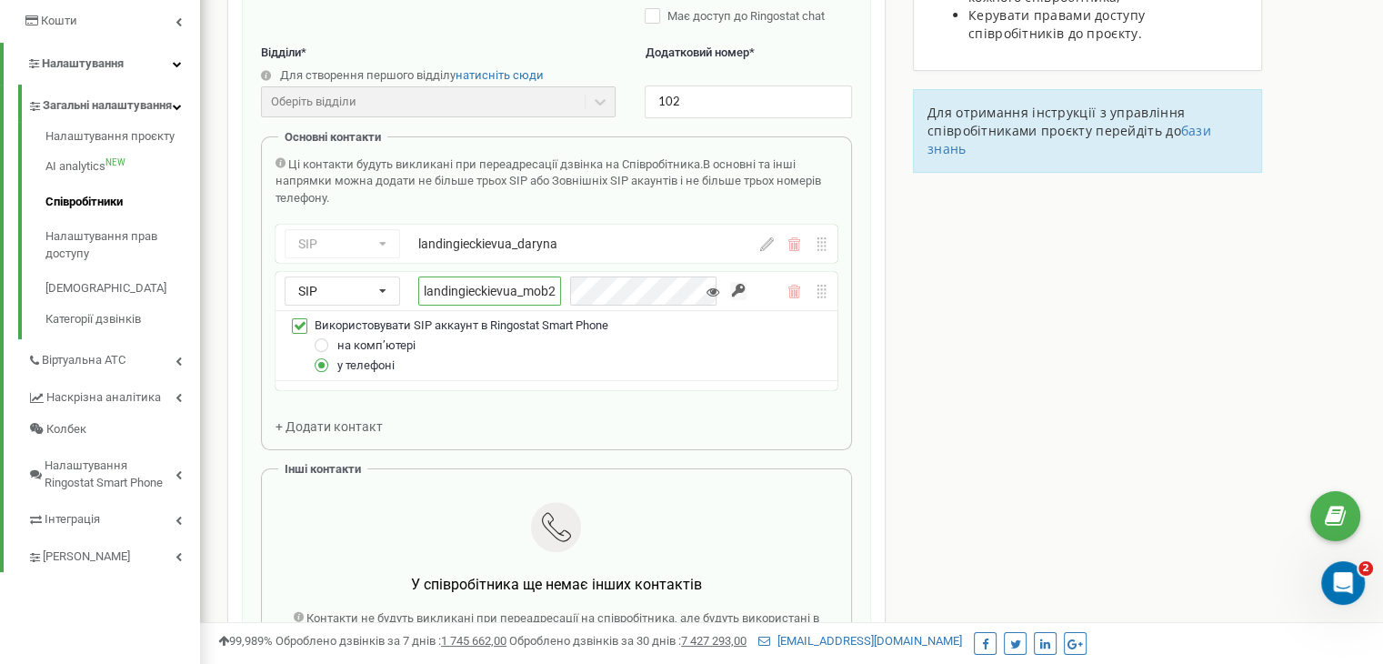
click at [520, 289] on input "landingieckievua_mob2" at bounding box center [489, 290] width 143 height 29
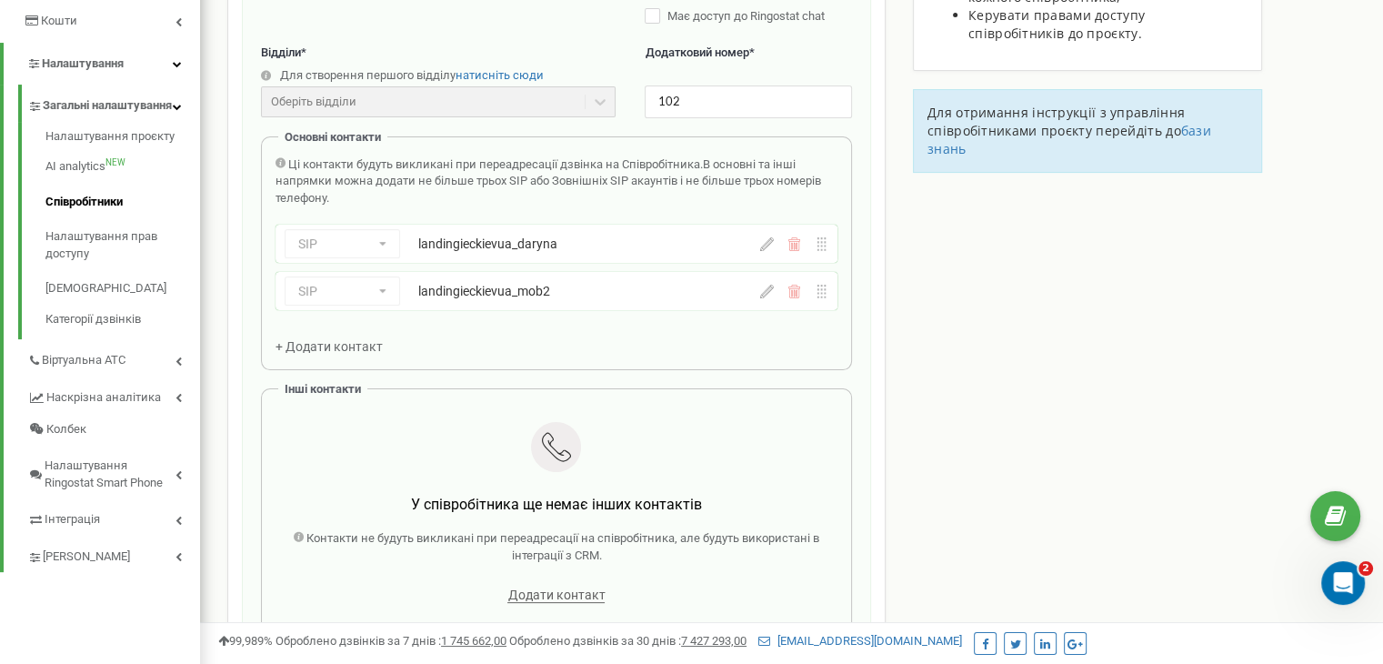
click at [960, 376] on div "Співробітники проєкту [DOMAIN_NAME] Редагування співробітника Email * [EMAIL_AD…" at bounding box center [792, 450] width 1156 height 1427
click at [1235, 472] on div "Співробітники проєкту [DOMAIN_NAME] Редагування співробітника Email * [EMAIL_AD…" at bounding box center [792, 450] width 1156 height 1427
